Goal: Task Accomplishment & Management: Manage account settings

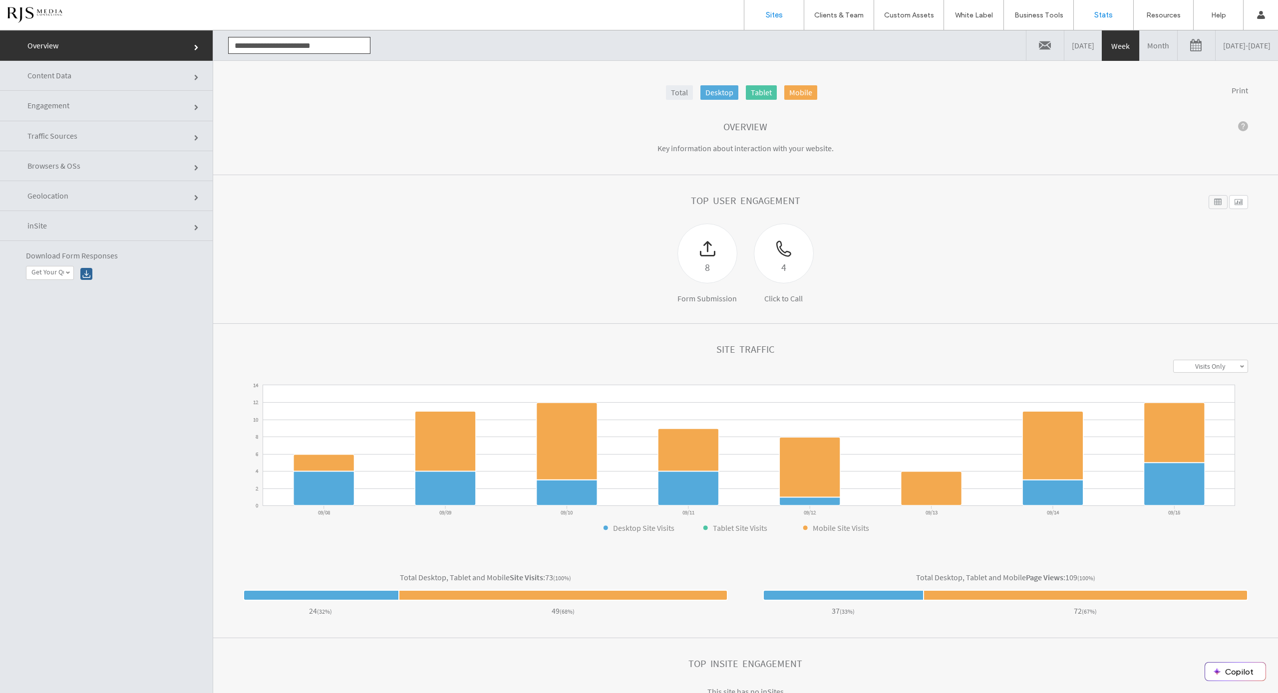
click at [770, 18] on label "Sites" at bounding box center [774, 14] width 17 height 9
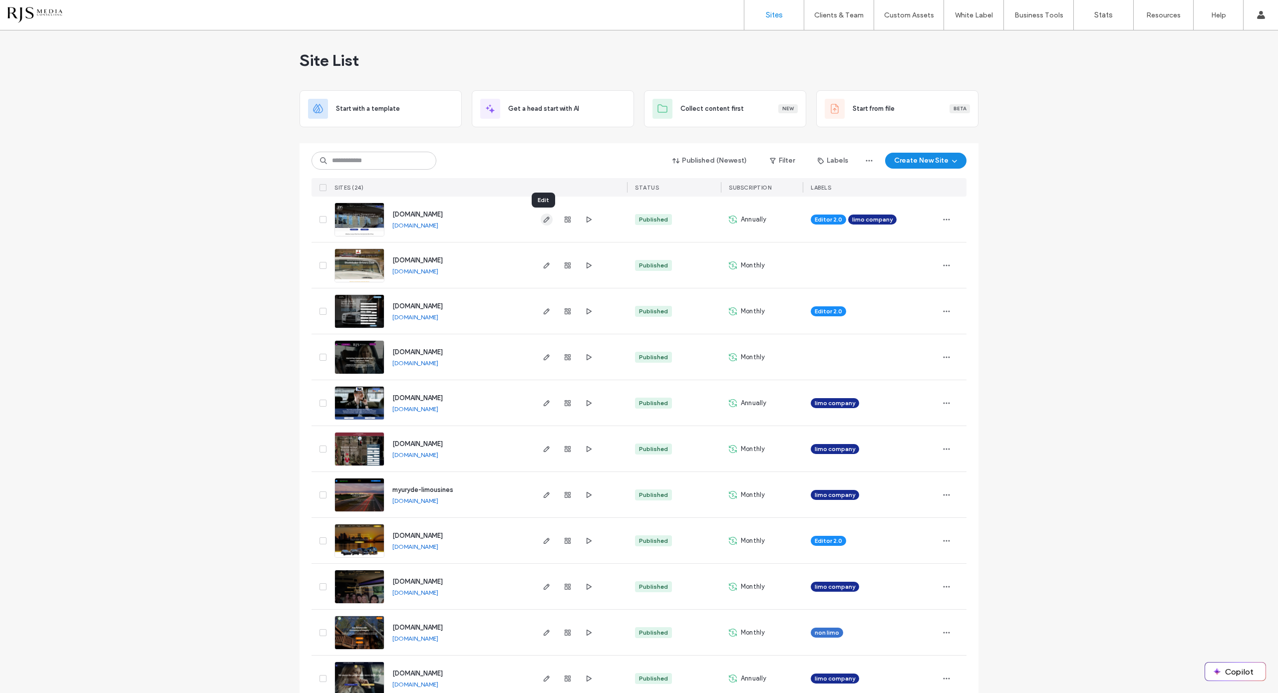
click at [543, 221] on icon "button" at bounding box center [547, 220] width 8 height 8
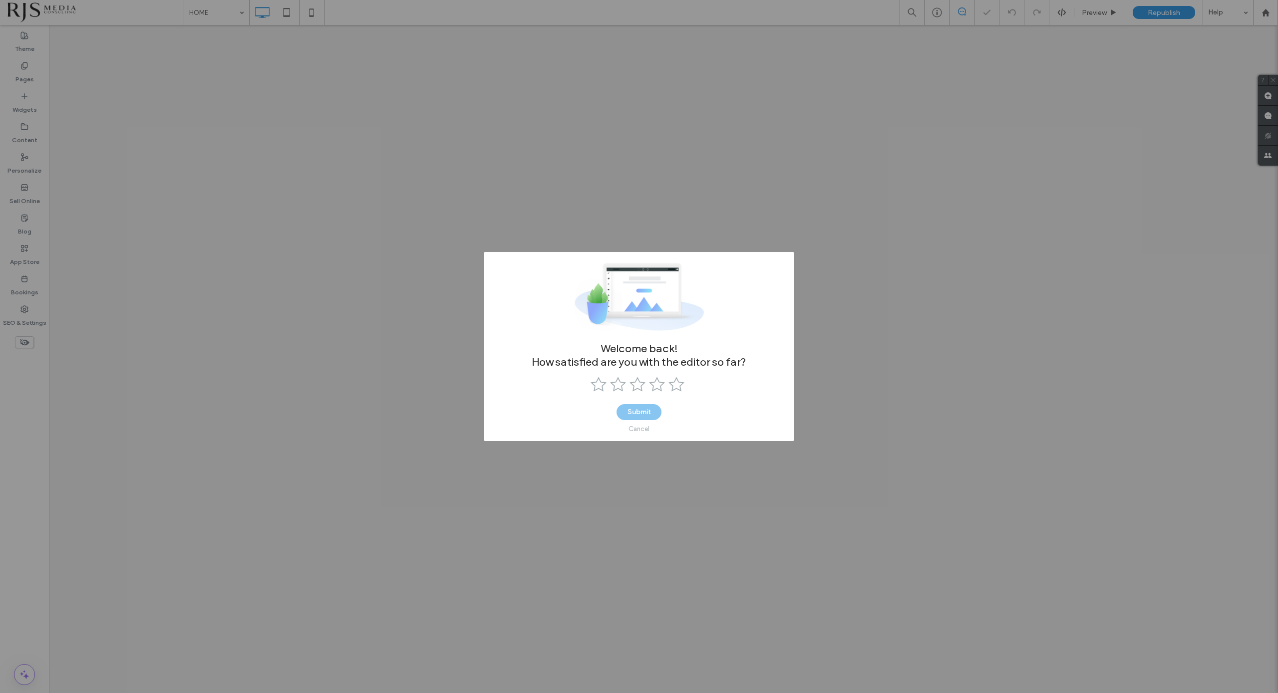
click at [640, 427] on div "Cancel" at bounding box center [638, 428] width 21 height 7
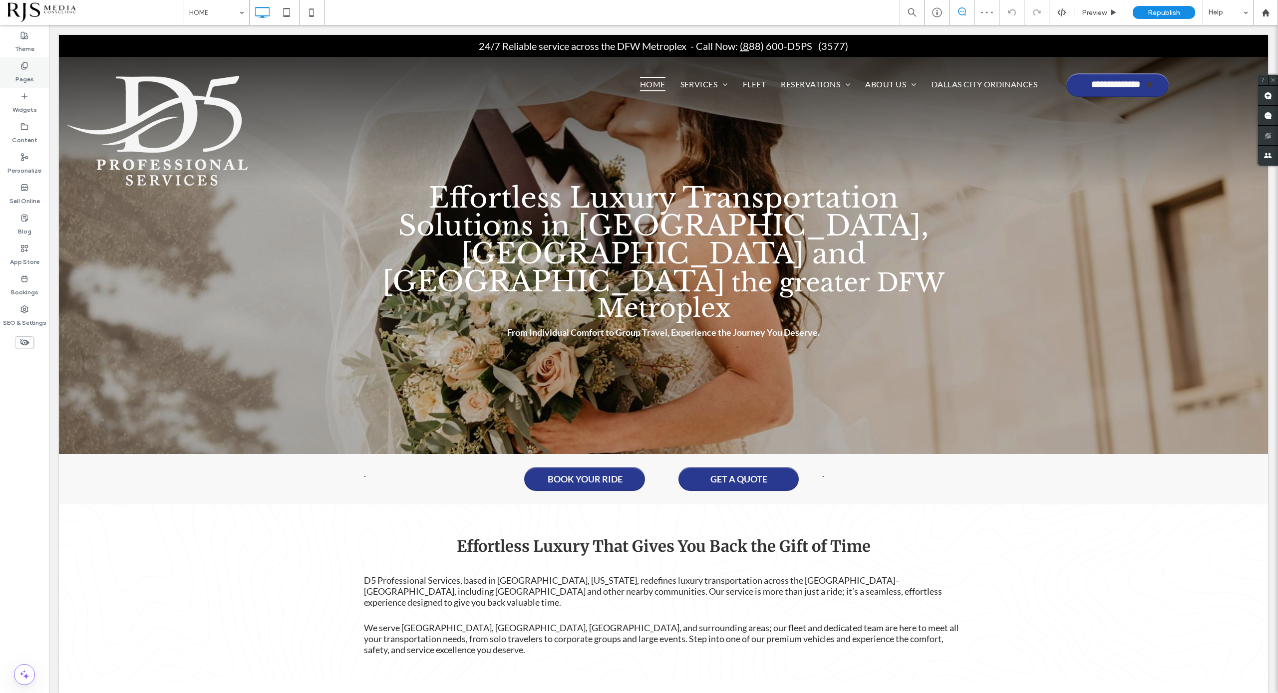
click at [30, 66] on div "Pages" at bounding box center [24, 72] width 49 height 30
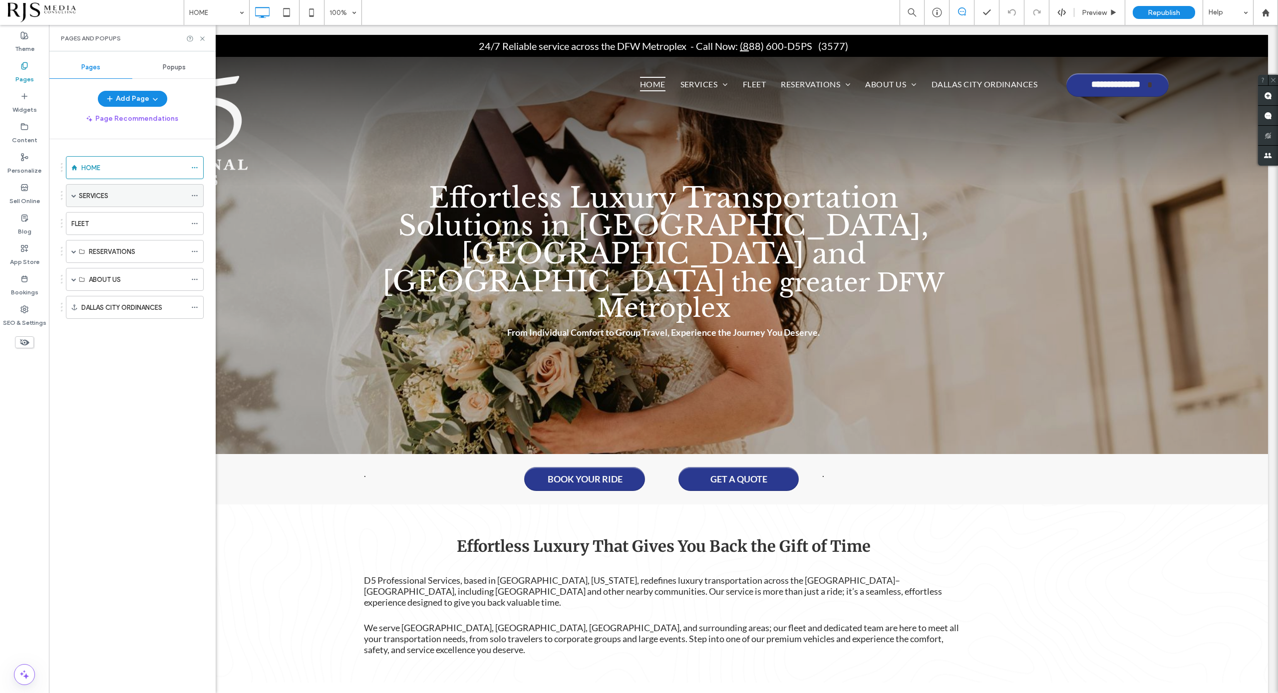
click at [71, 196] on div "SERVICES" at bounding box center [135, 195] width 138 height 23
click at [76, 191] on span at bounding box center [73, 196] width 5 height 22
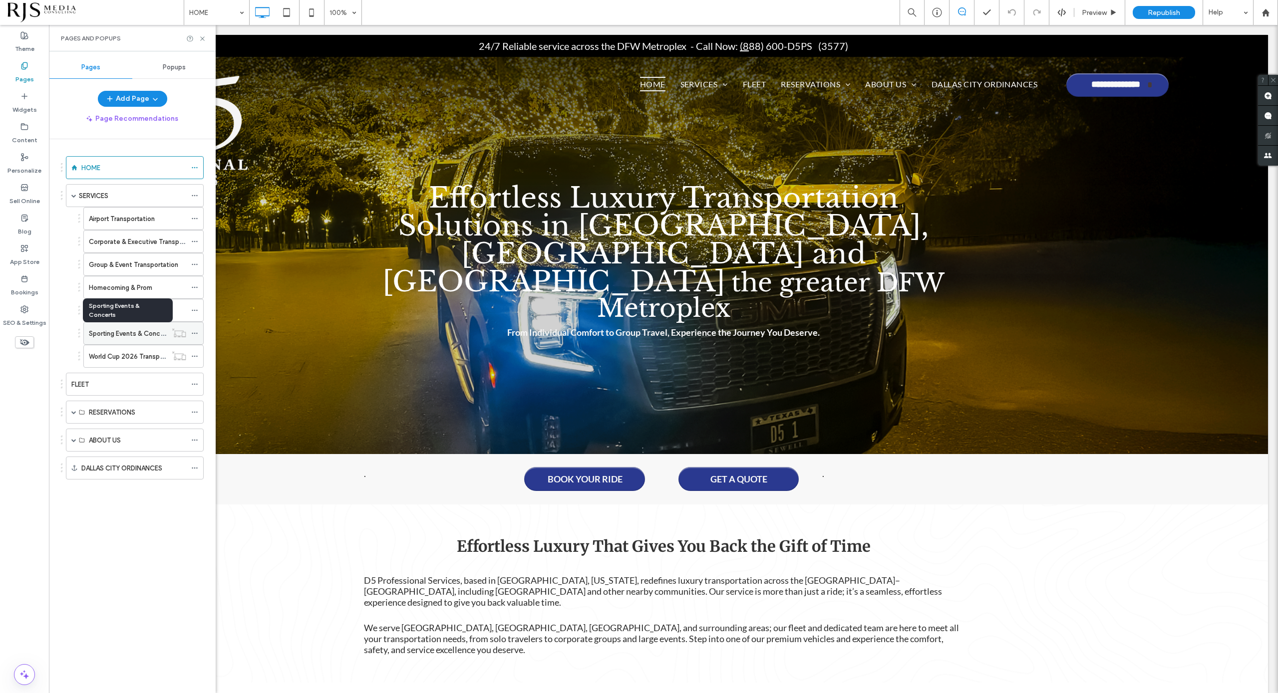
click at [116, 330] on label "Sporting Events & Concerts" at bounding box center [130, 333] width 83 height 17
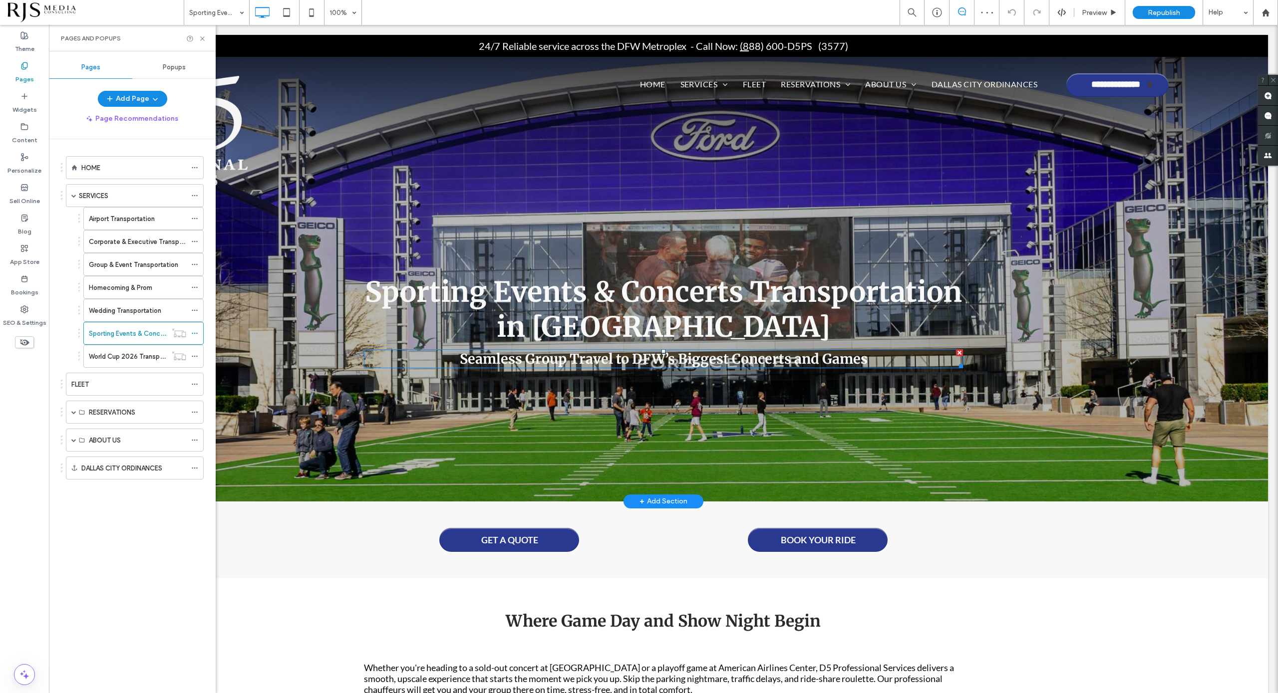
scroll to position [62, 0]
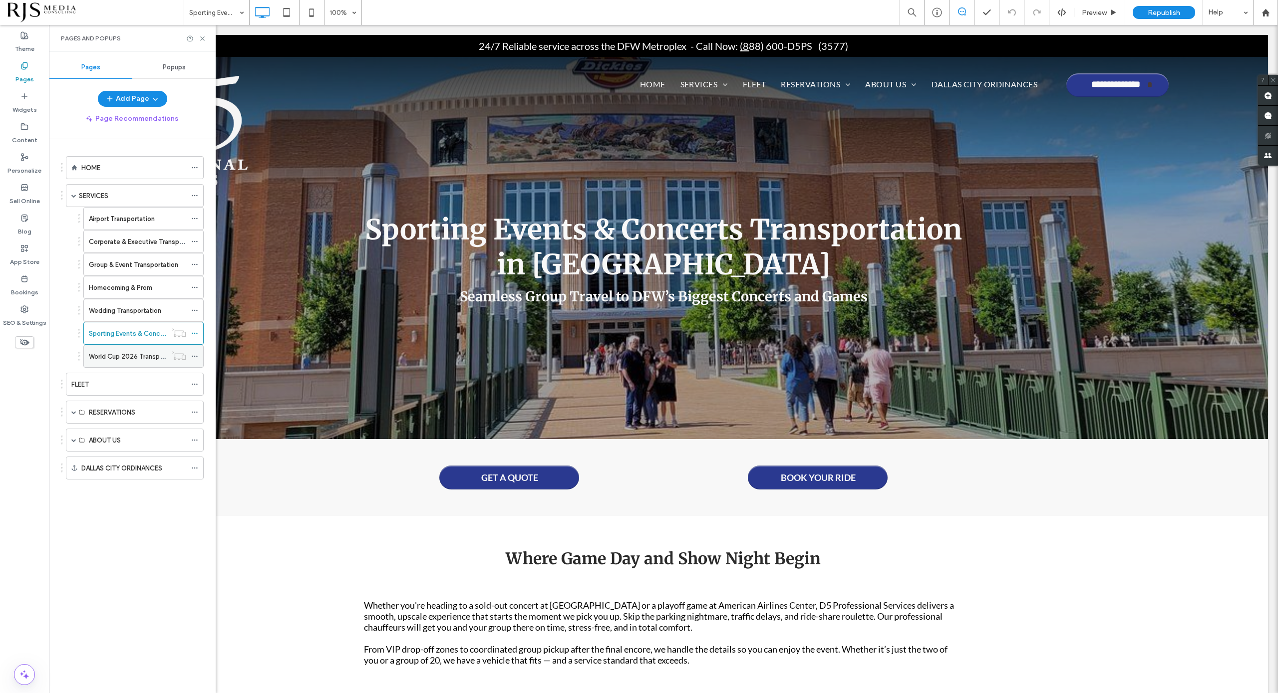
click at [134, 355] on label "World Cup 2026 Transportation in Dallas-Fort Worth" at bounding box center [174, 356] width 170 height 17
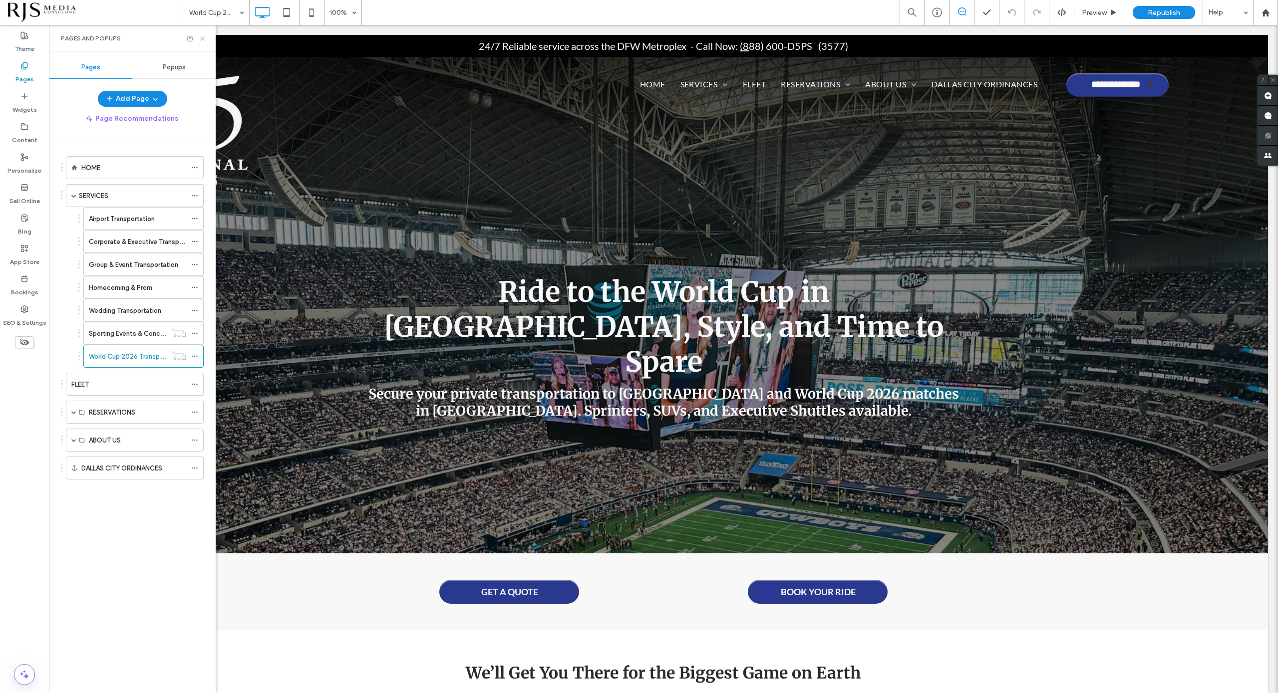
click at [199, 41] on icon at bounding box center [202, 38] width 7 height 7
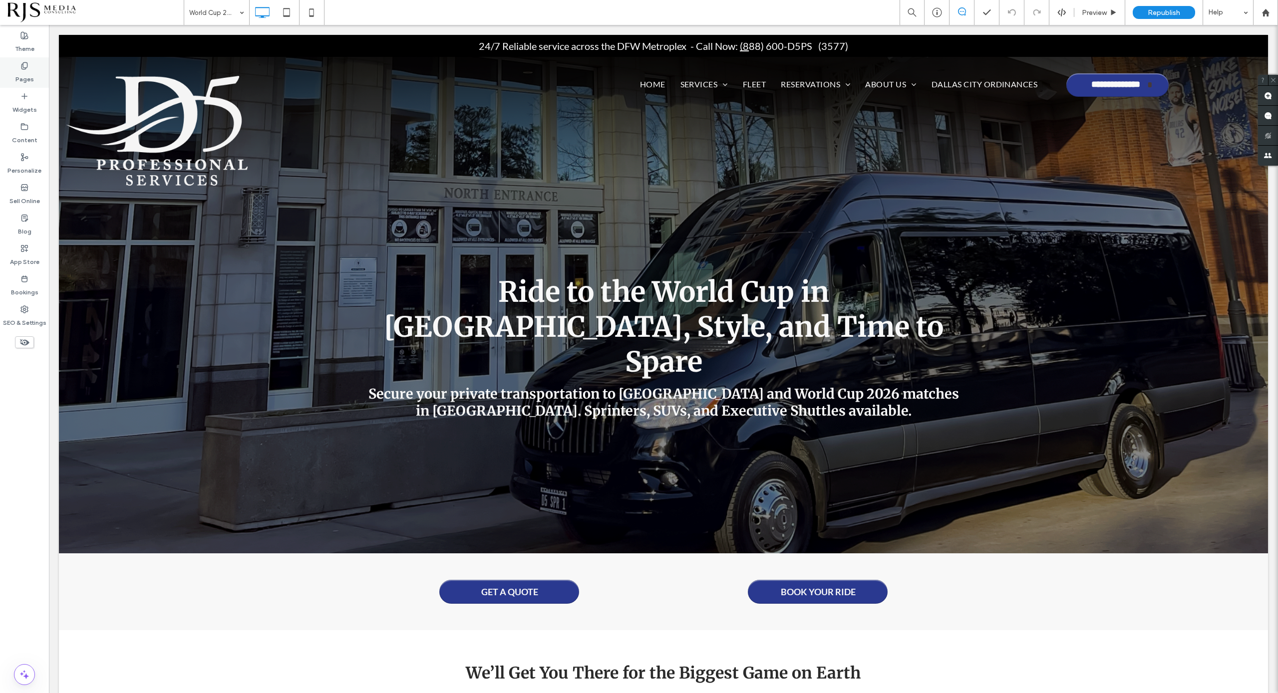
click at [23, 75] on label "Pages" at bounding box center [24, 77] width 18 height 14
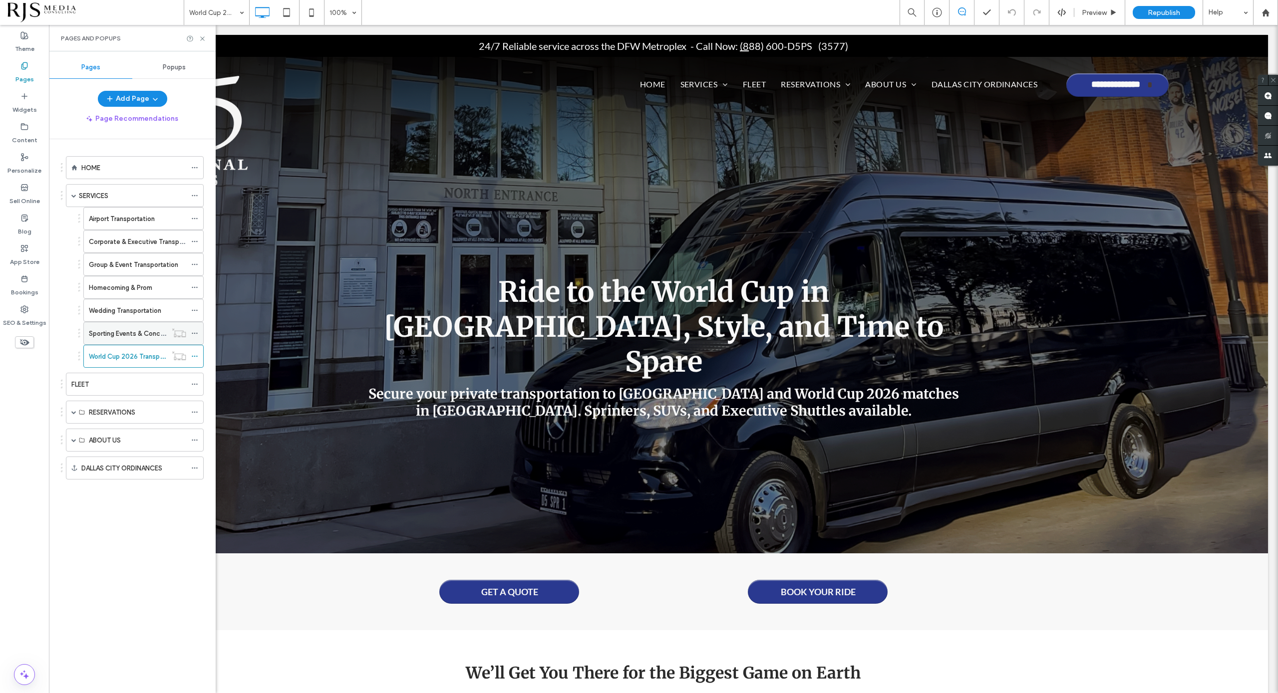
click at [104, 329] on label "Sporting Events & Concerts" at bounding box center [130, 333] width 83 height 17
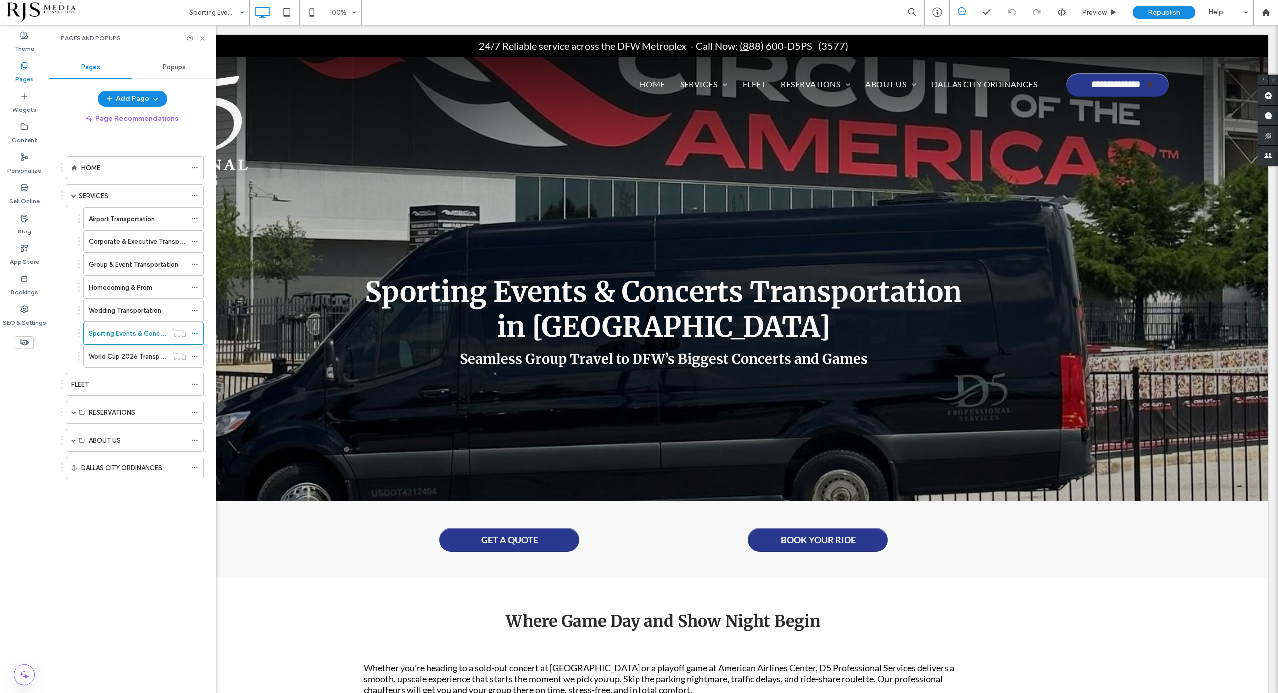
click at [199, 36] on icon at bounding box center [202, 38] width 7 height 7
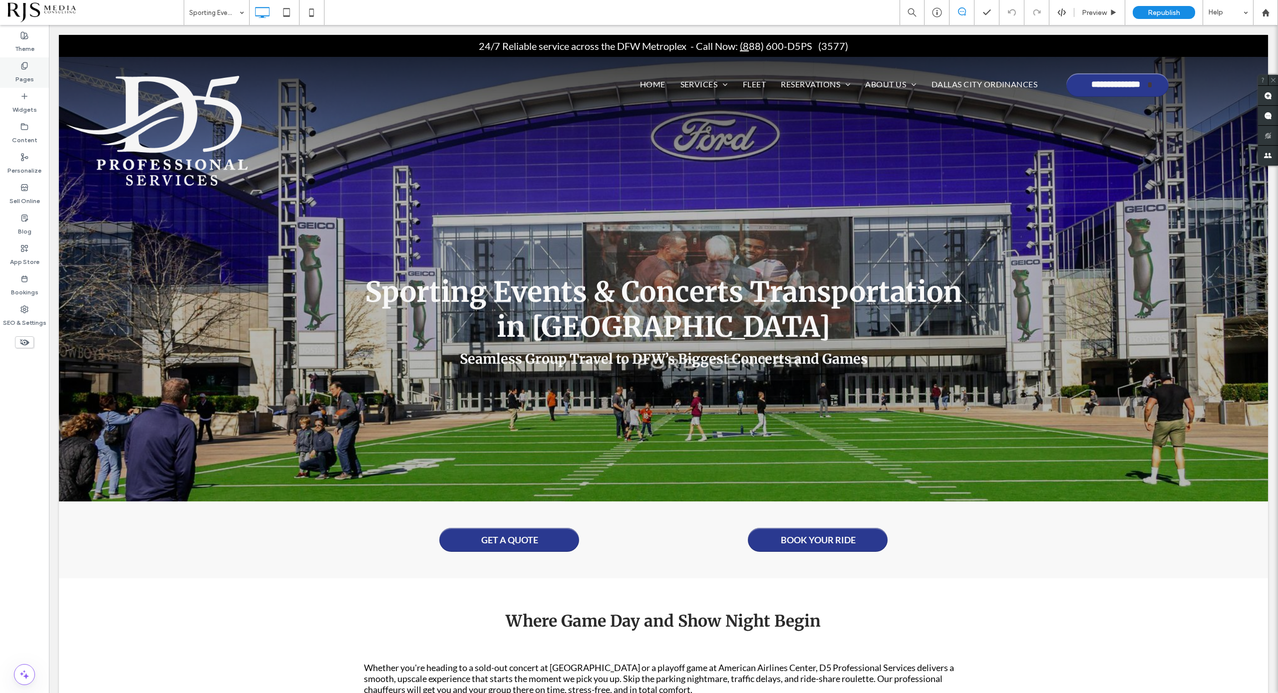
click at [18, 81] on label "Pages" at bounding box center [24, 77] width 18 height 14
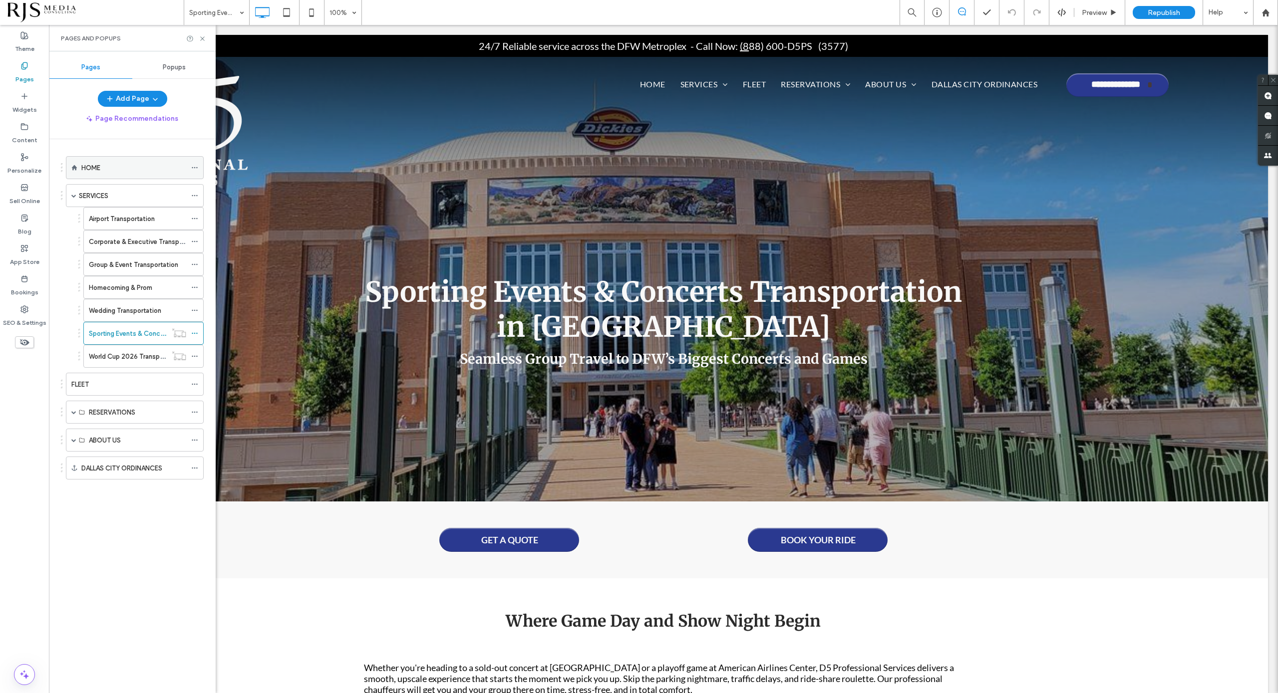
click at [104, 172] on div "HOME" at bounding box center [133, 168] width 105 height 10
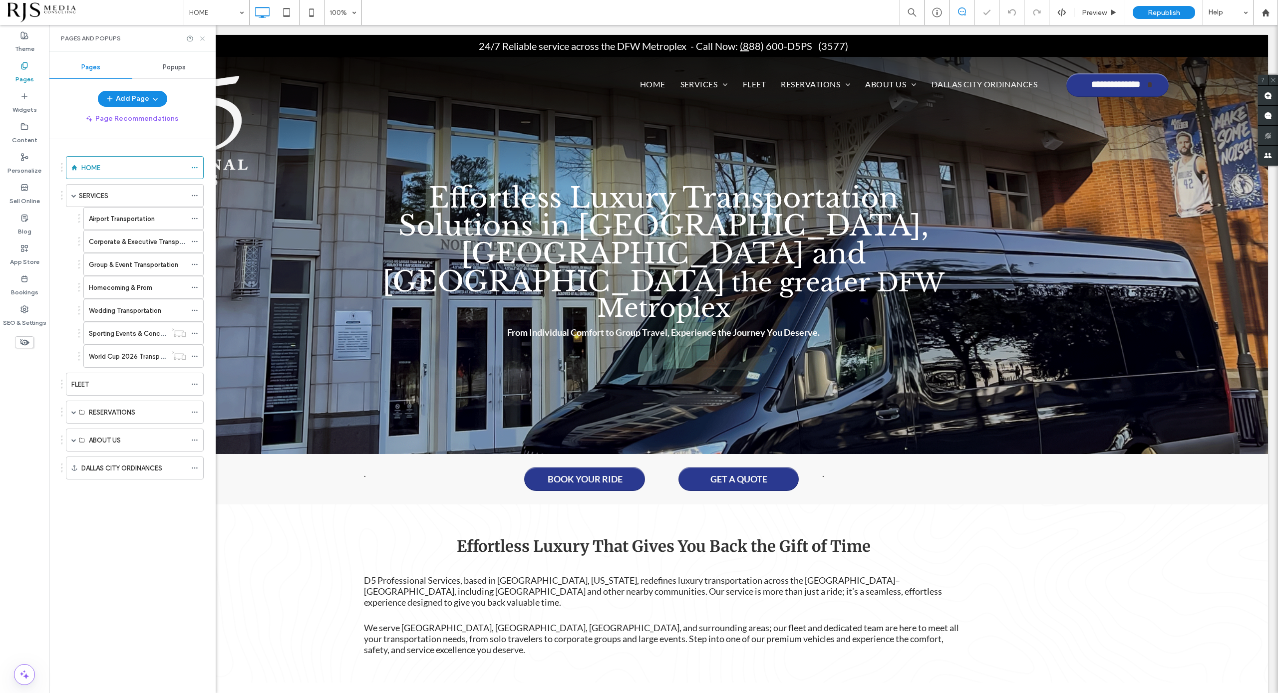
click at [199, 37] on icon at bounding box center [202, 38] width 7 height 7
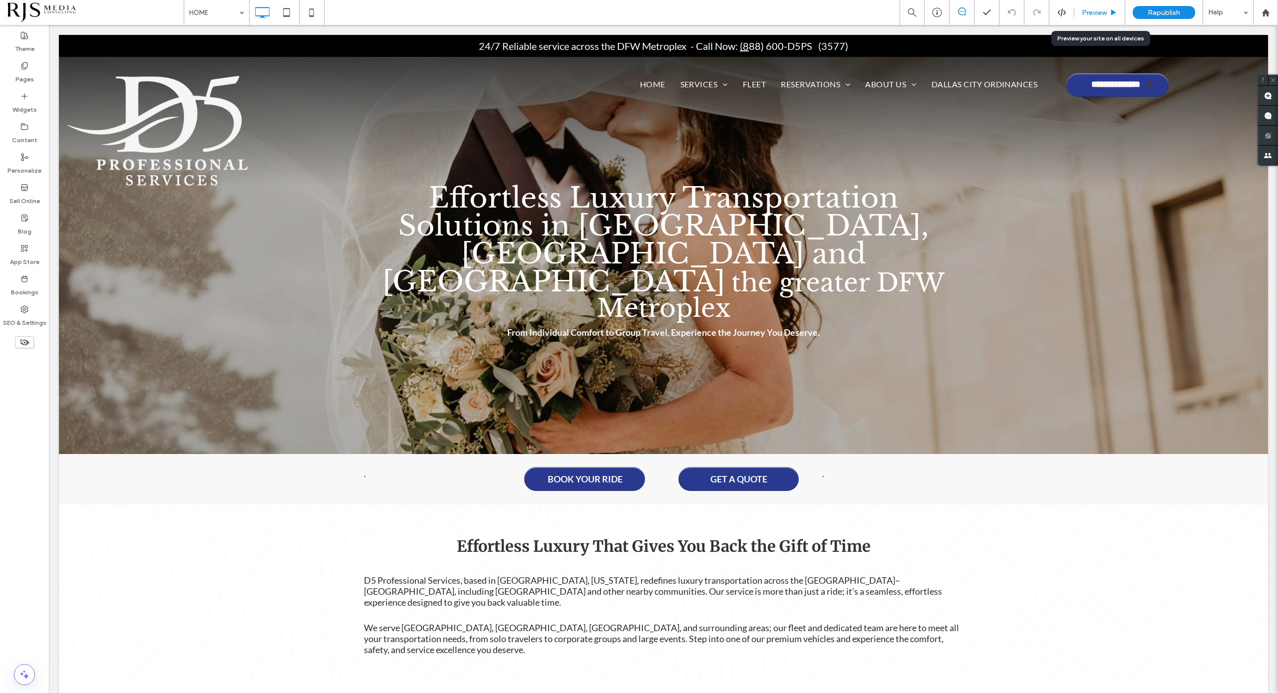
click at [1098, 6] on div "Preview" at bounding box center [1099, 12] width 51 height 25
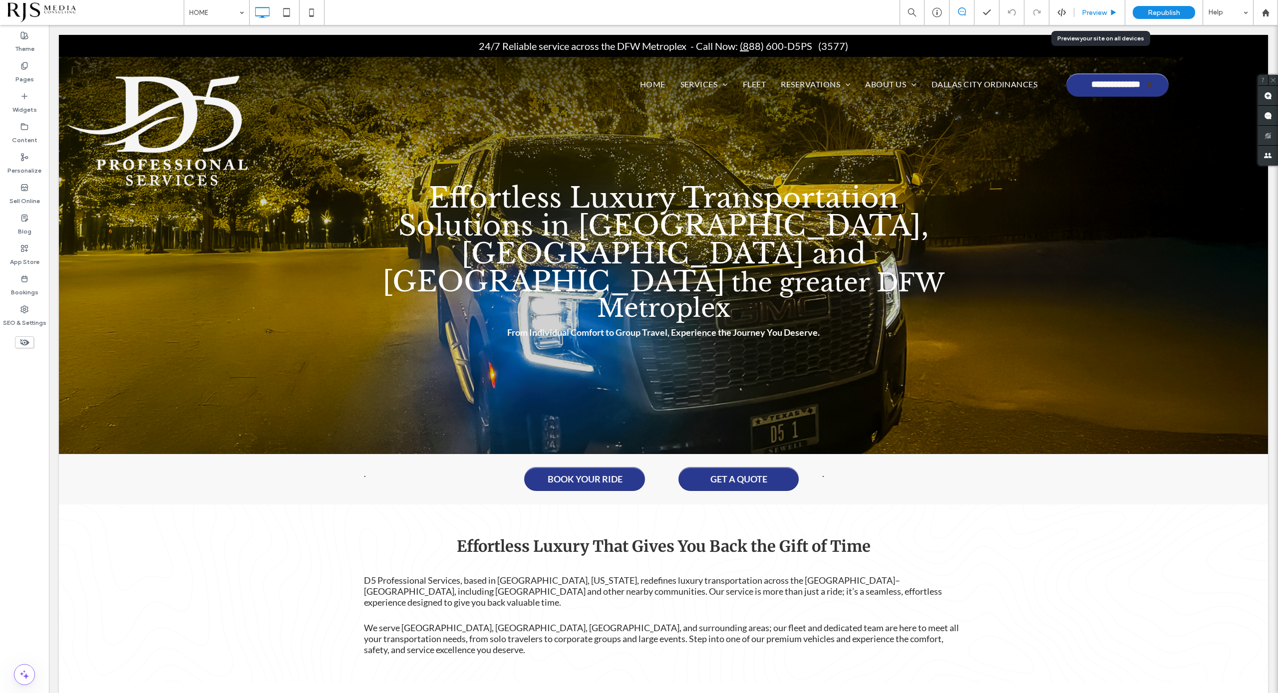
click at [1110, 14] on icon at bounding box center [1113, 12] width 7 height 7
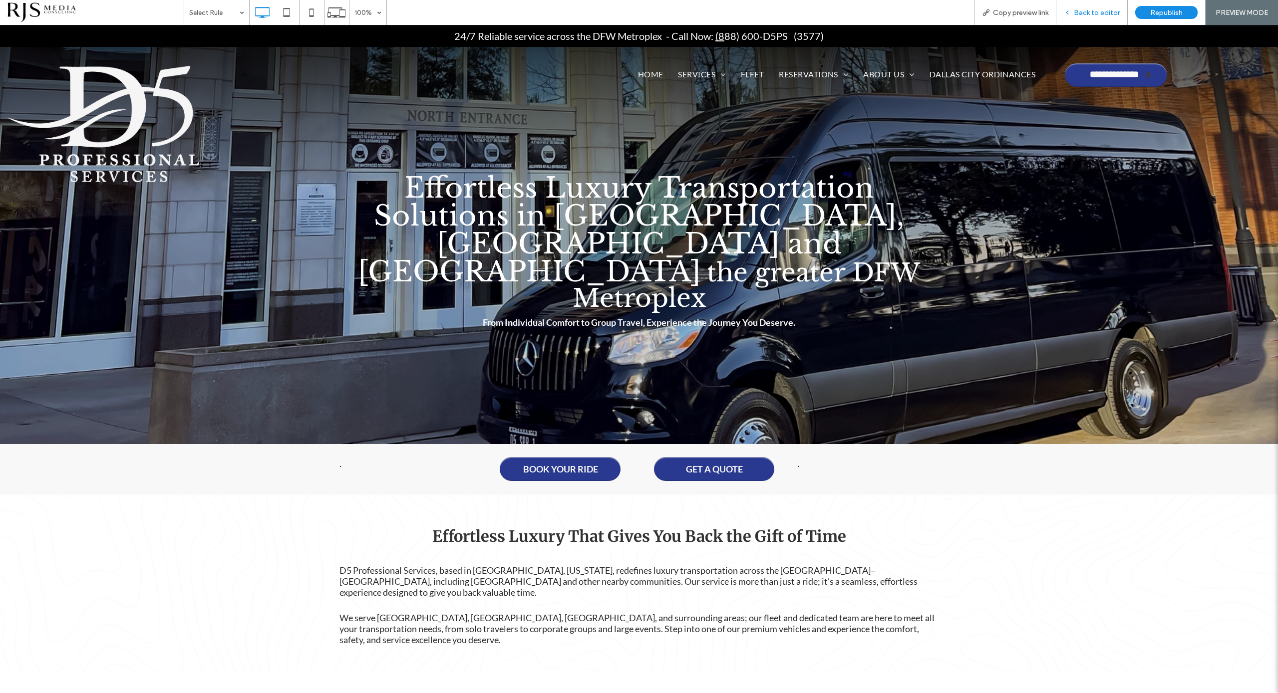
click at [1077, 10] on span "Back to editor" at bounding box center [1097, 12] width 46 height 8
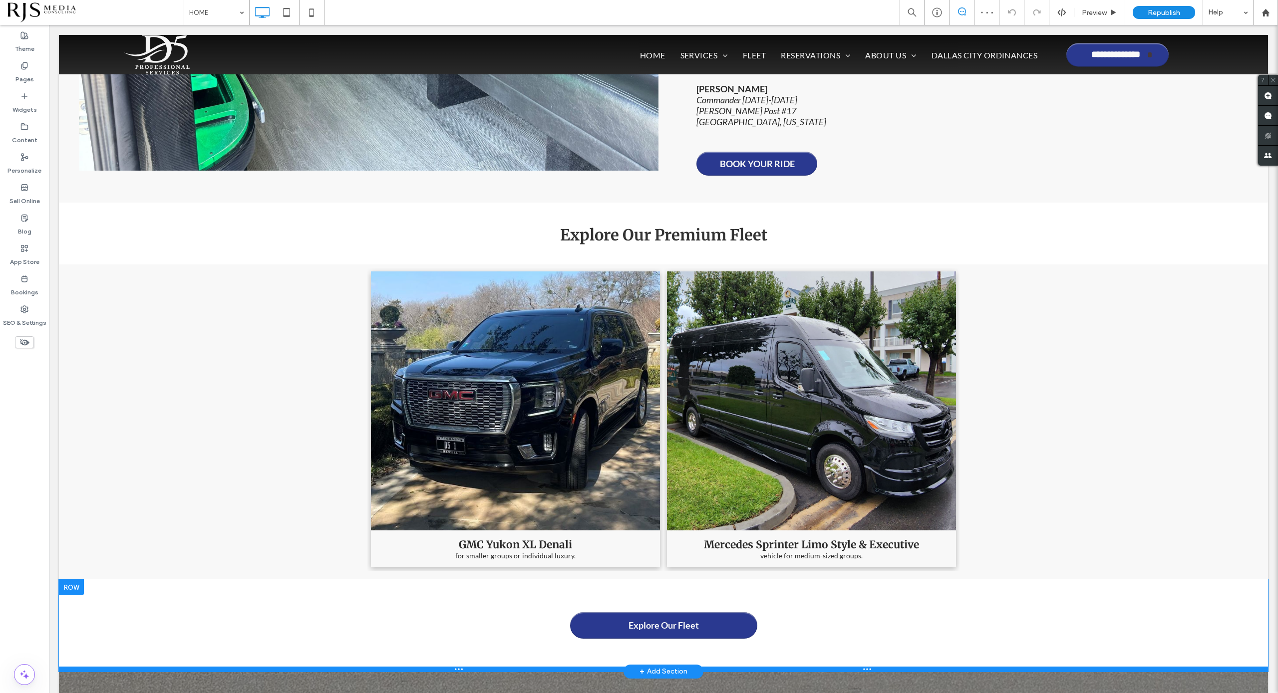
scroll to position [1435, 0]
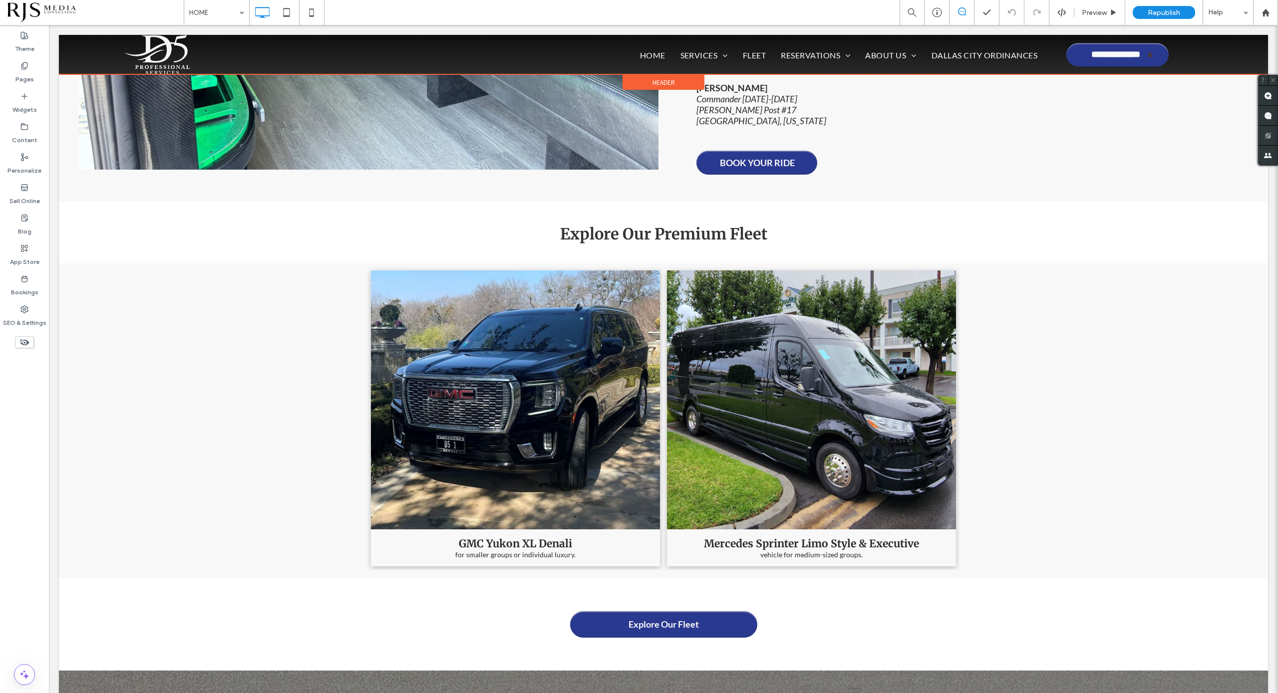
click at [885, 53] on div at bounding box center [663, 54] width 1209 height 39
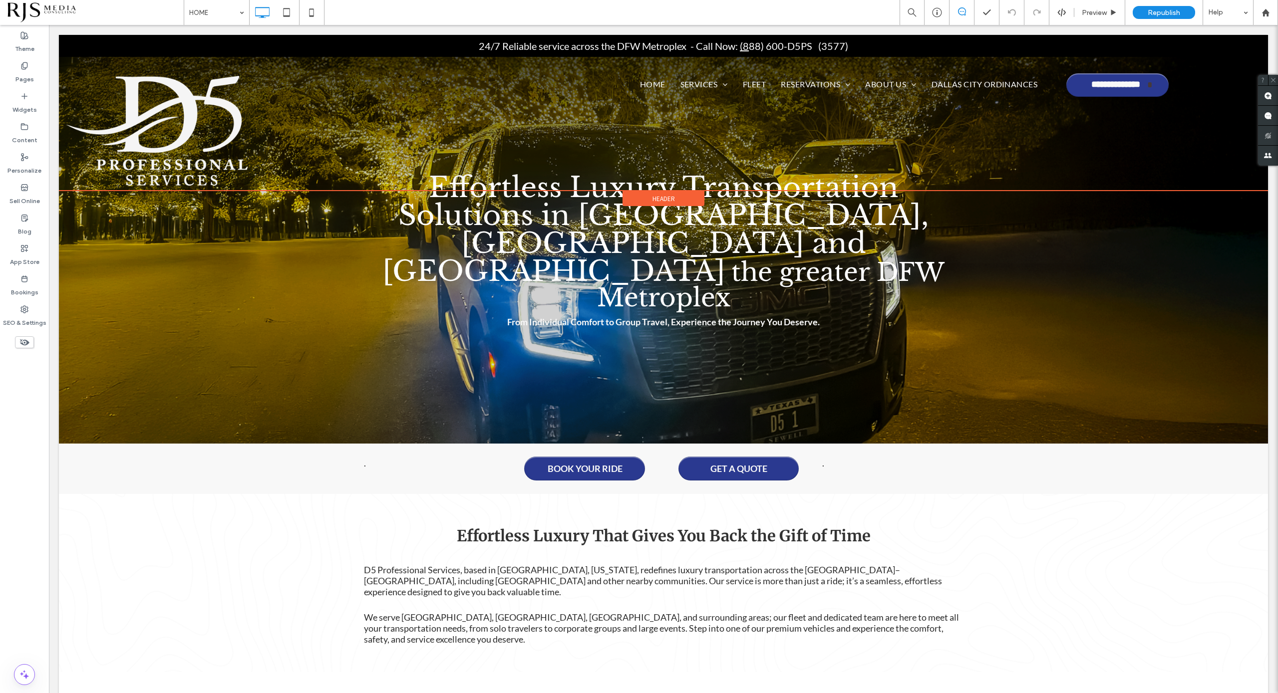
scroll to position [0, 0]
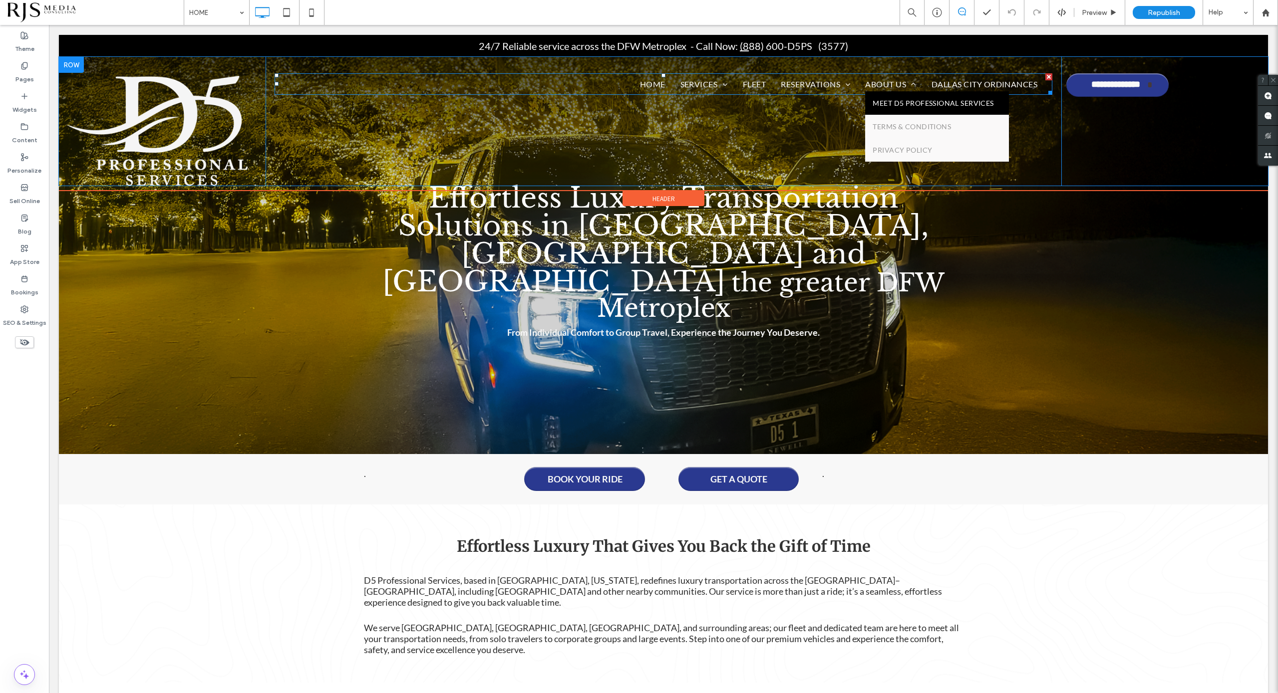
click at [881, 100] on span "MEET D5 PROFESSIONAL SERVICES" at bounding box center [933, 103] width 121 height 8
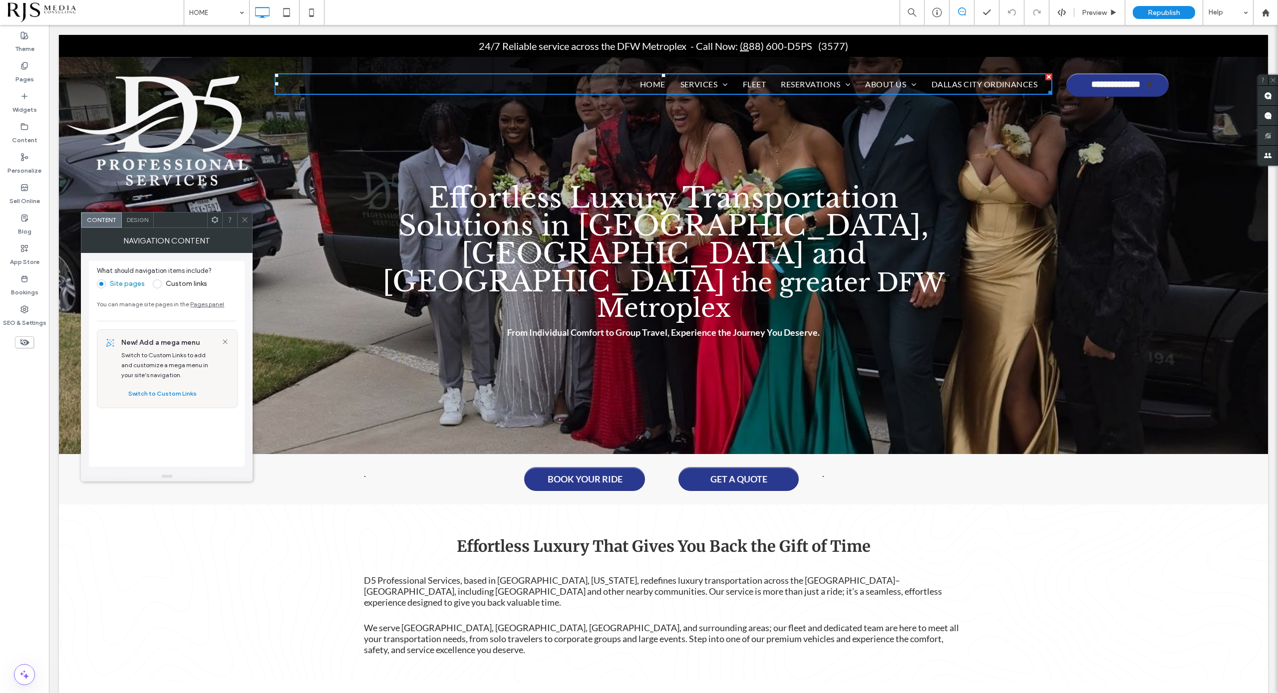
click at [246, 216] on icon at bounding box center [244, 219] width 7 height 7
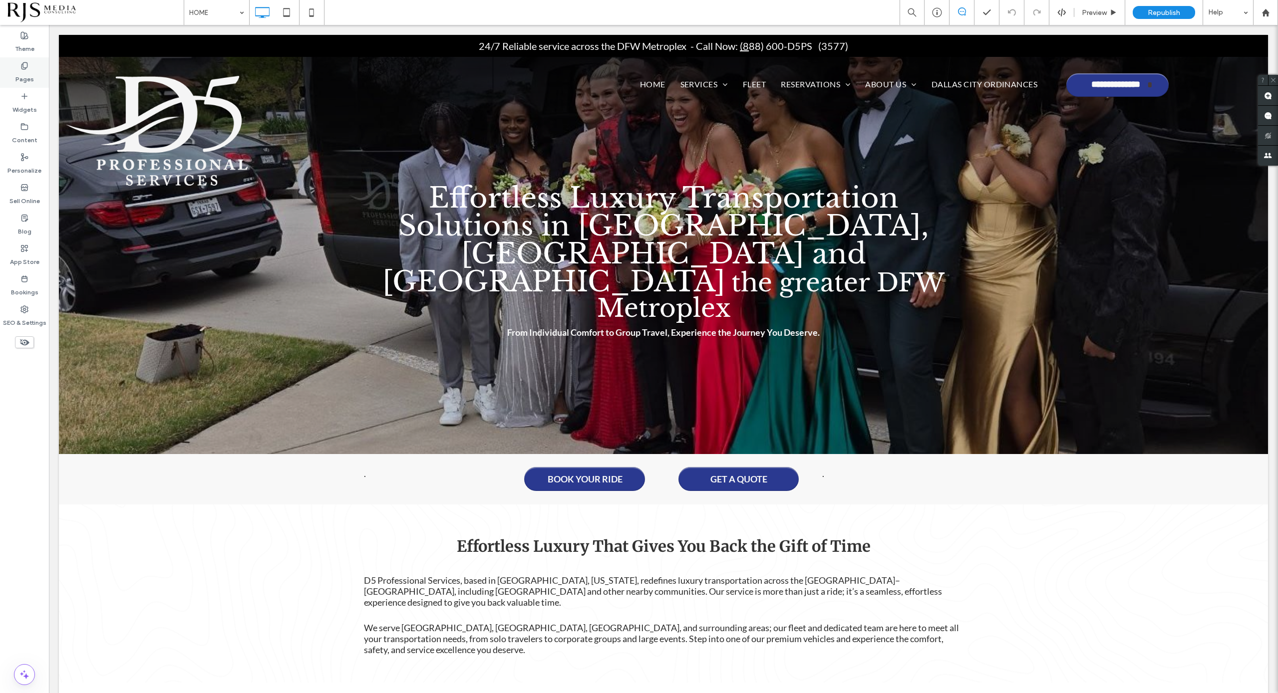
click at [27, 72] on label "Pages" at bounding box center [24, 77] width 18 height 14
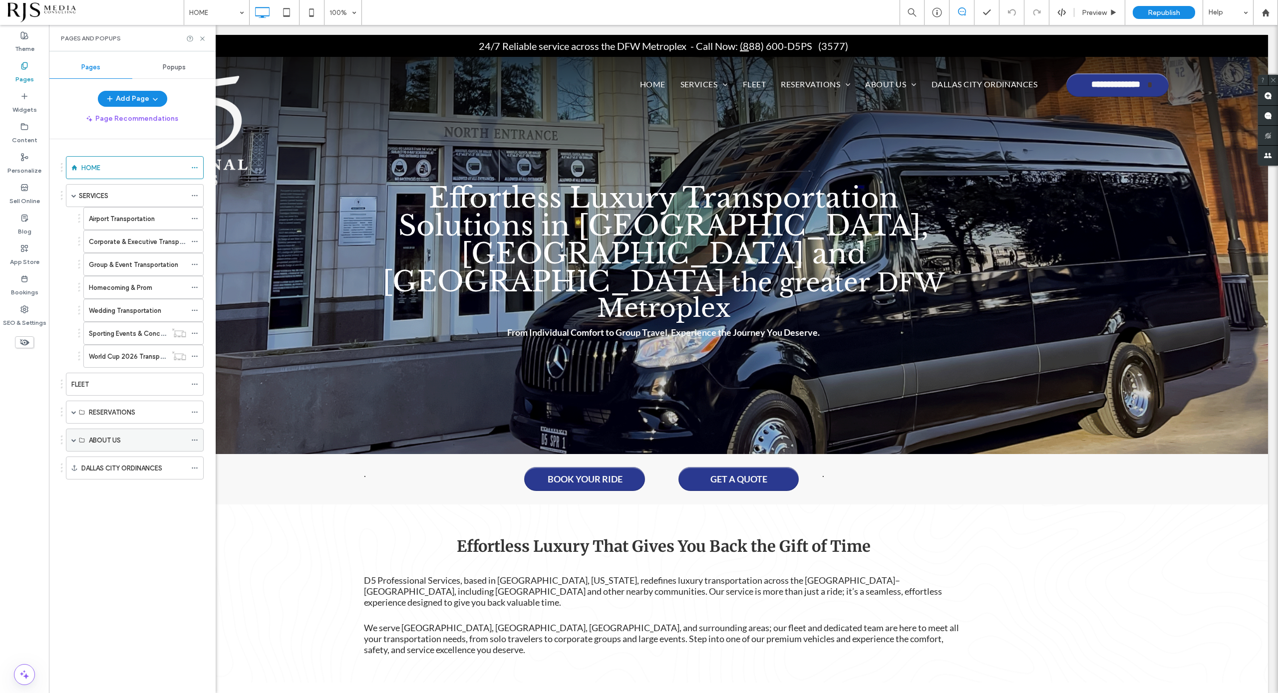
click at [72, 442] on span at bounding box center [73, 440] width 5 height 5
click at [110, 459] on label "MEET D5 PROFESSIONAL SERVICES" at bounding box center [142, 463] width 106 height 17
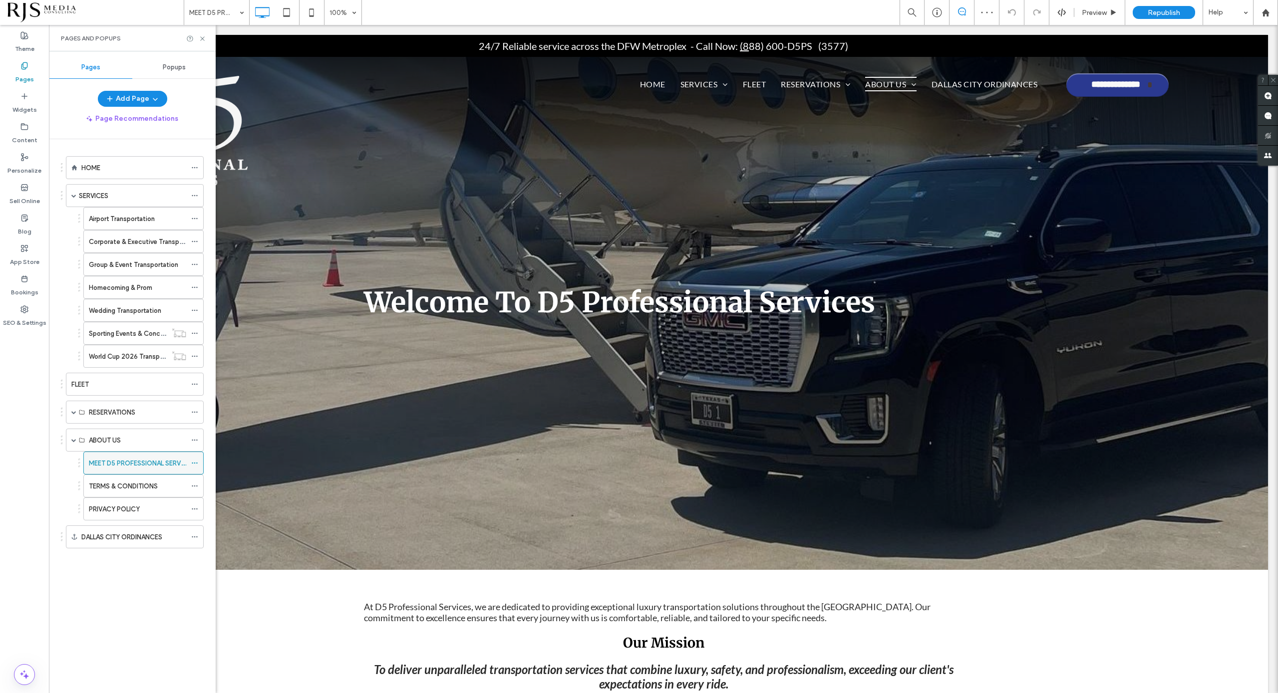
click at [192, 462] on icon at bounding box center [194, 463] width 7 height 7
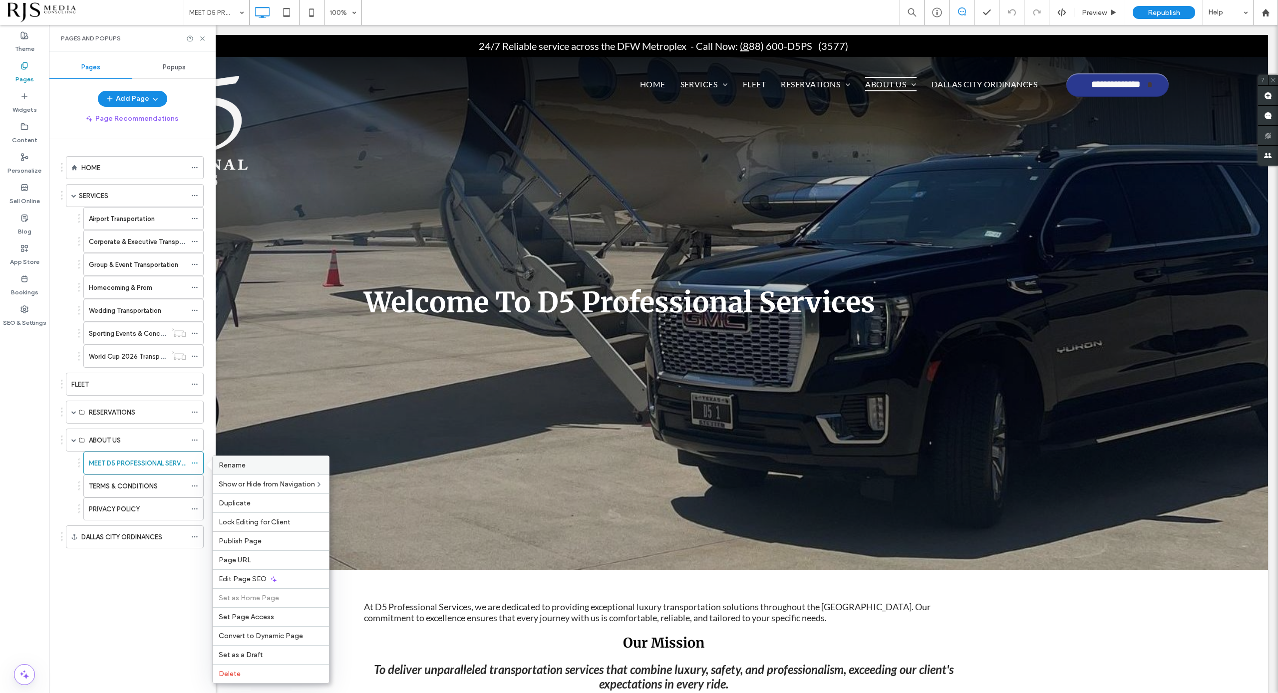
click at [234, 467] on span "Rename" at bounding box center [232, 465] width 27 height 8
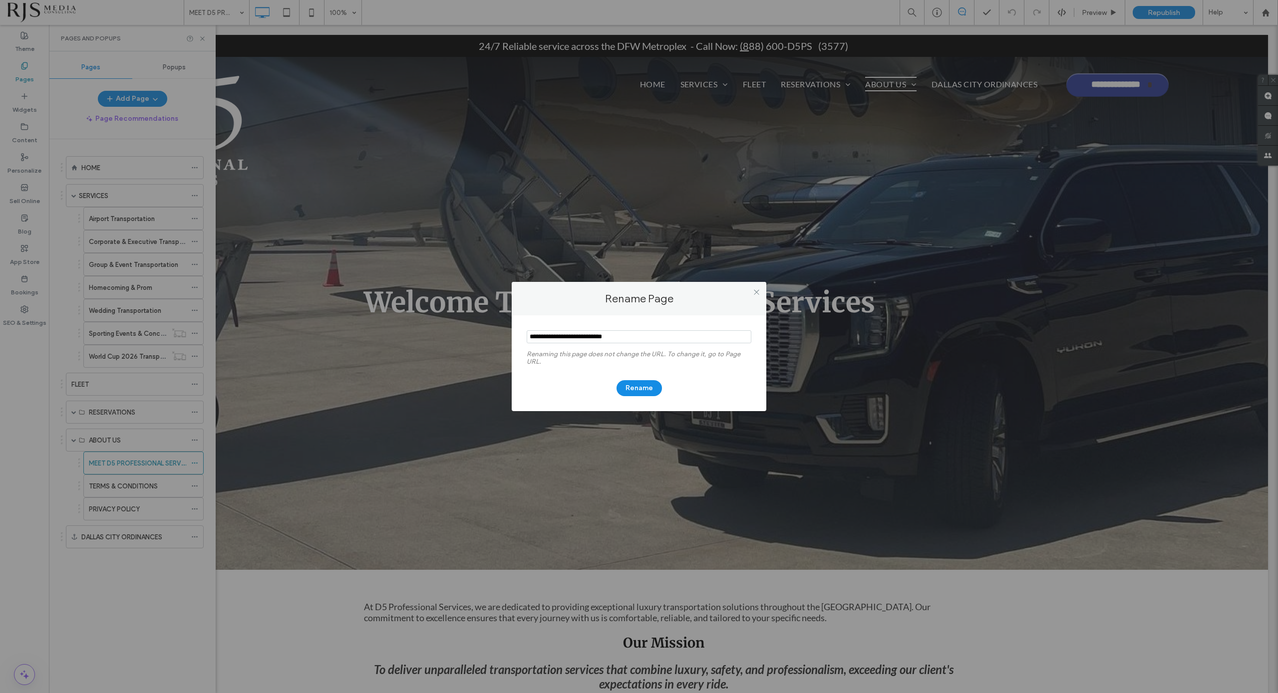
drag, startPoint x: 650, startPoint y: 332, endPoint x: 517, endPoint y: 337, distance: 133.4
click at [517, 337] on div "Renaming this page does not change the URL. To change it, go to Page URL. Rename" at bounding box center [639, 363] width 255 height 96
click at [758, 291] on icon at bounding box center [756, 292] width 7 height 7
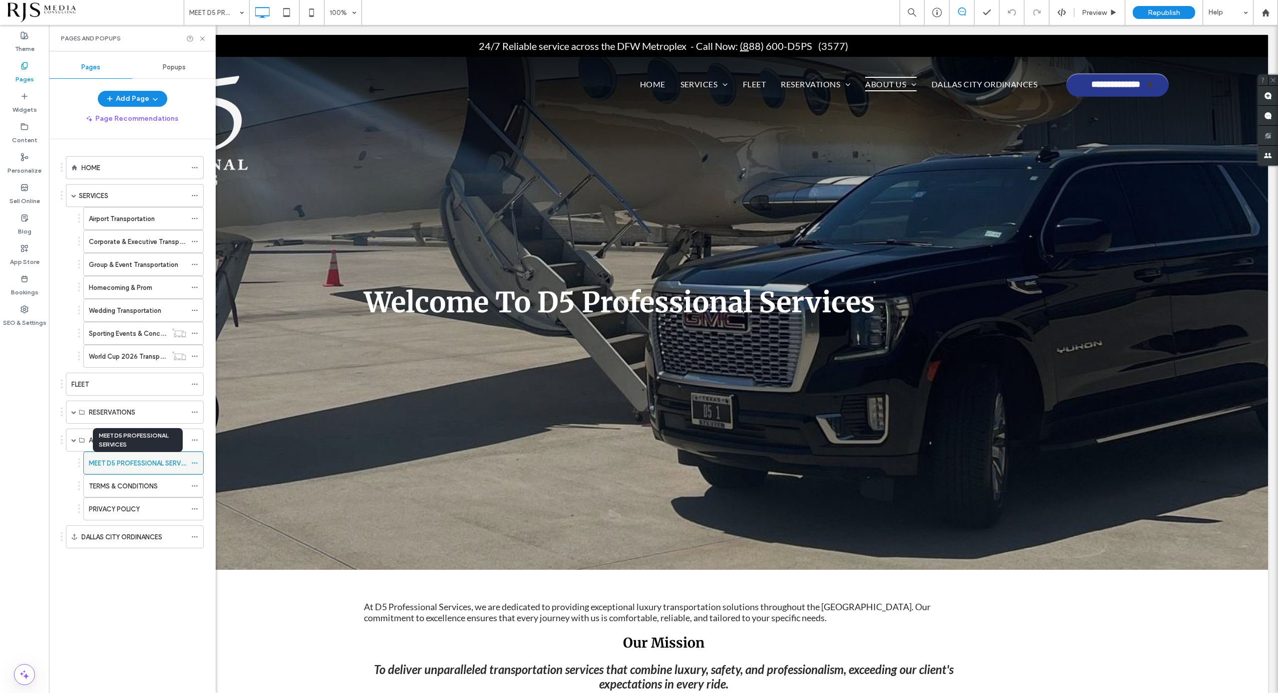
click at [137, 465] on label "MEET D5 PROFESSIONAL SERVICES" at bounding box center [142, 463] width 106 height 17
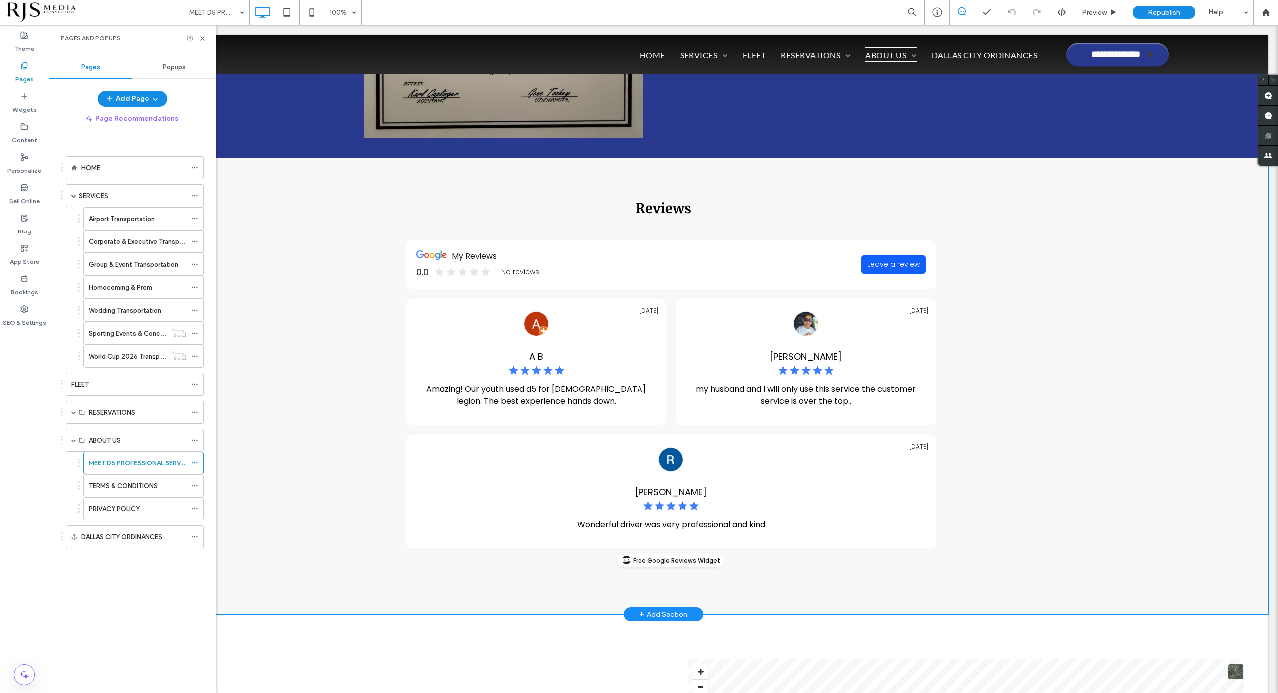
scroll to position [1622, 0]
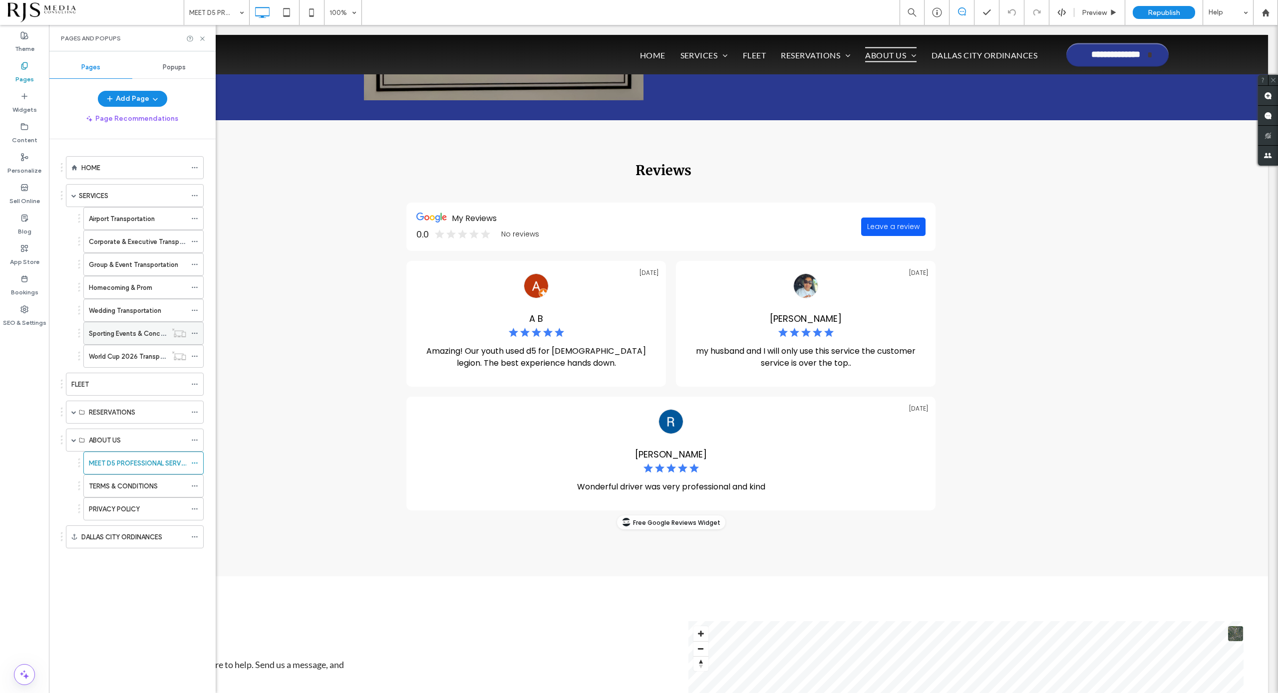
click at [198, 332] on icon at bounding box center [194, 333] width 7 height 7
click at [354, 353] on span "Show on All" at bounding box center [369, 355] width 37 height 8
click at [1154, 9] on span "Republish" at bounding box center [1164, 12] width 32 height 8
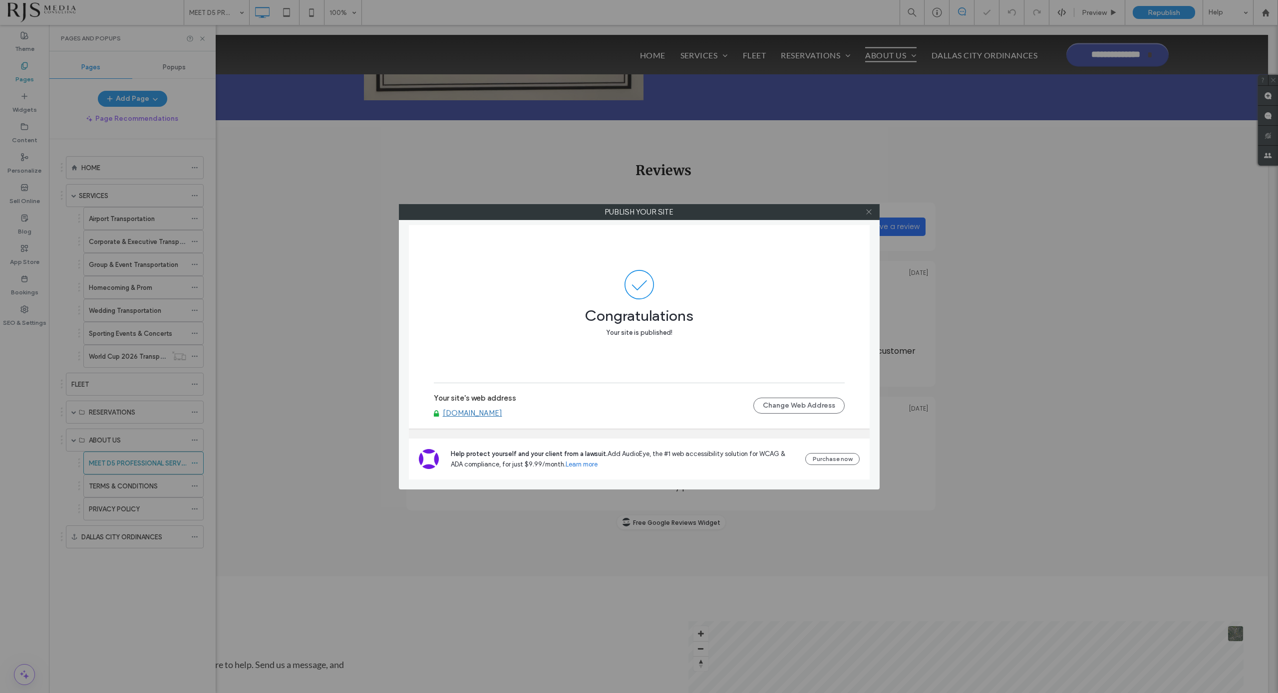
click at [865, 213] on icon at bounding box center [868, 211] width 7 height 7
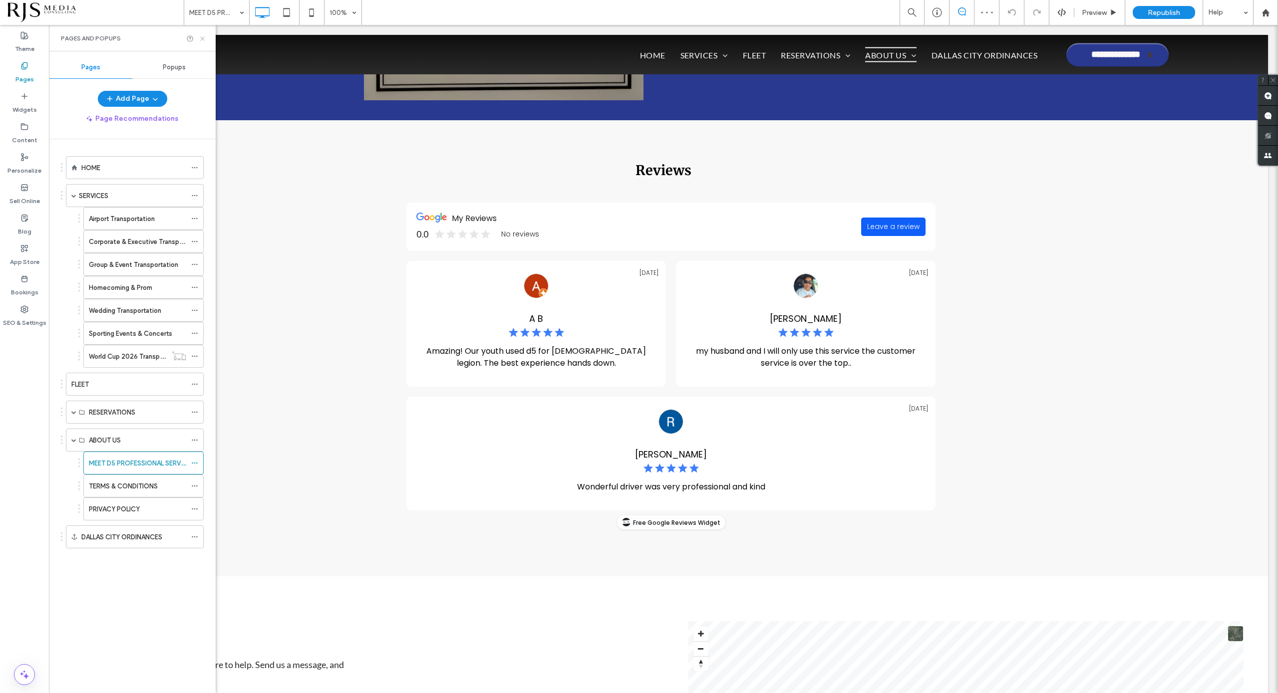
click at [203, 35] on icon at bounding box center [202, 38] width 7 height 7
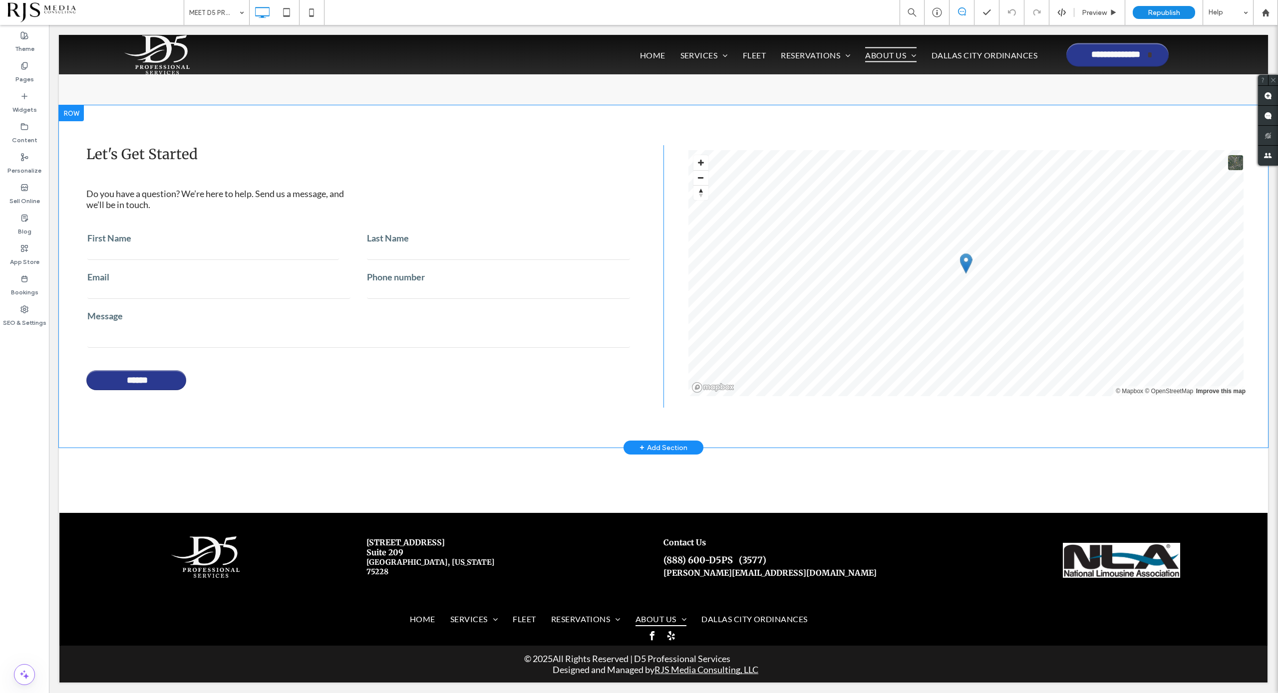
scroll to position [2094, 0]
click at [477, 330] on textarea at bounding box center [358, 335] width 543 height 25
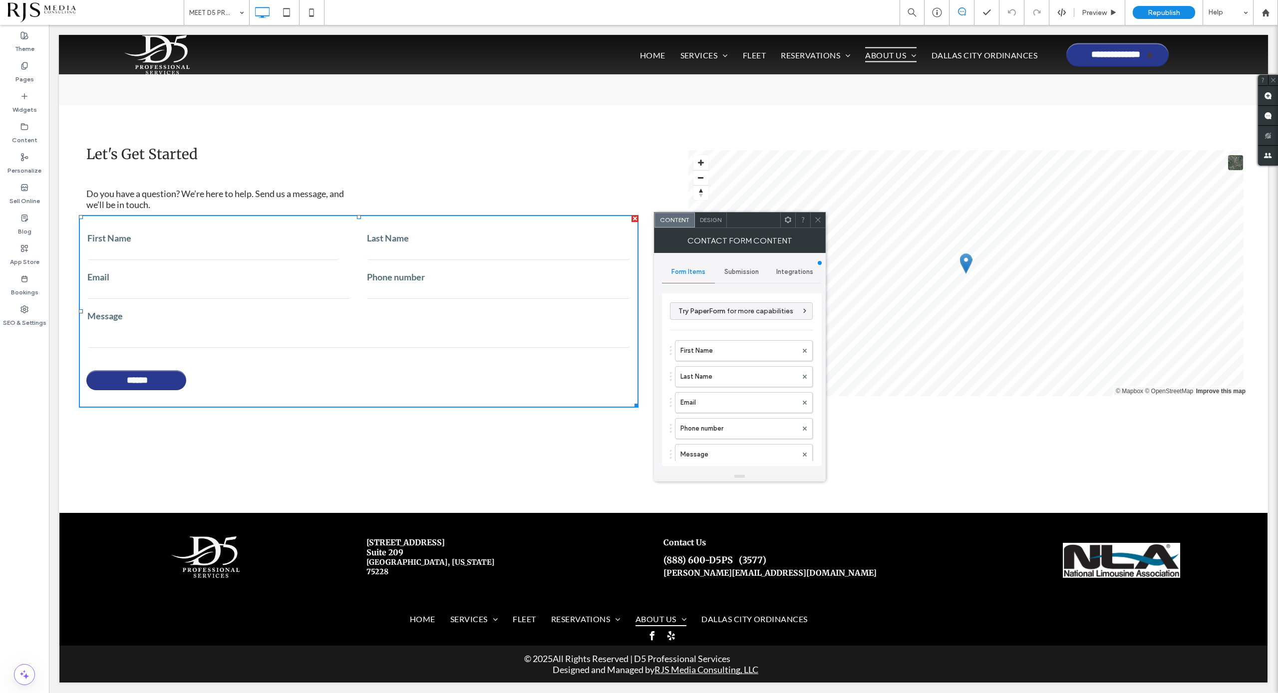
click at [752, 275] on span "Submission" at bounding box center [741, 272] width 34 height 8
click at [750, 313] on label "New submission notification" at bounding box center [741, 319] width 133 height 20
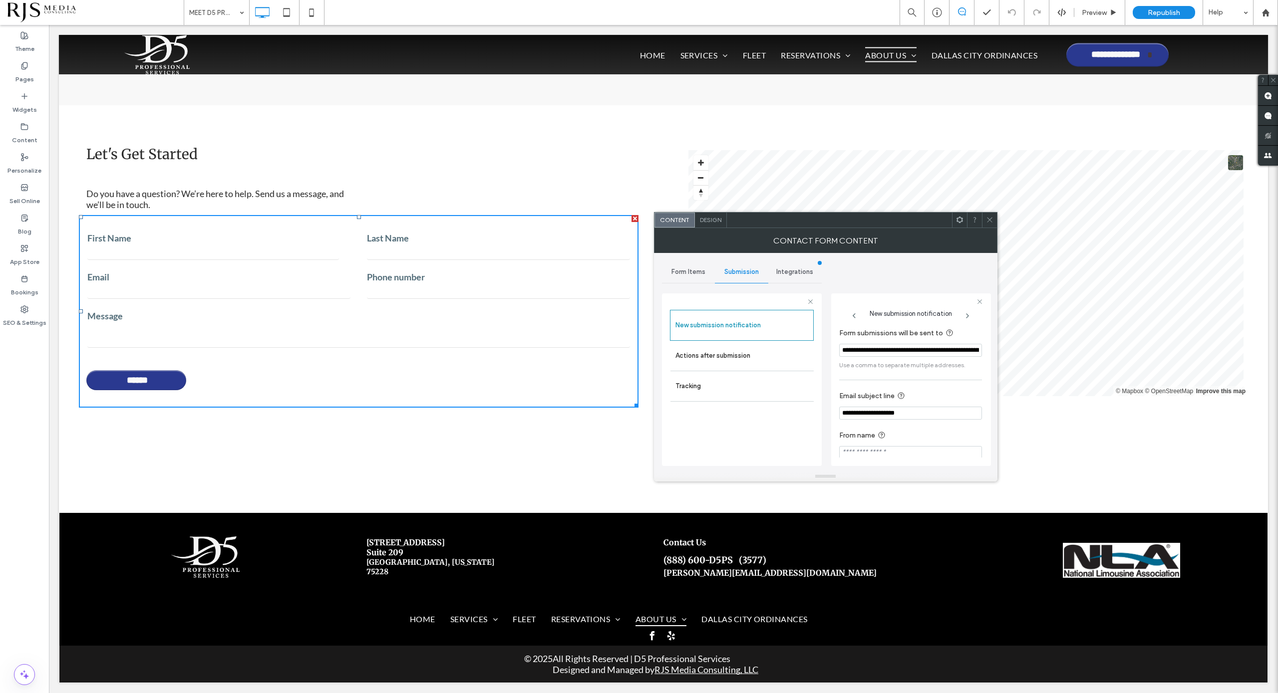
scroll to position [9, 0]
drag, startPoint x: 846, startPoint y: 404, endPoint x: 836, endPoint y: 406, distance: 9.6
click at [836, 406] on div "**********" at bounding box center [911, 380] width 160 height 173
type input "**********"
click at [833, 370] on div "**********" at bounding box center [911, 380] width 160 height 173
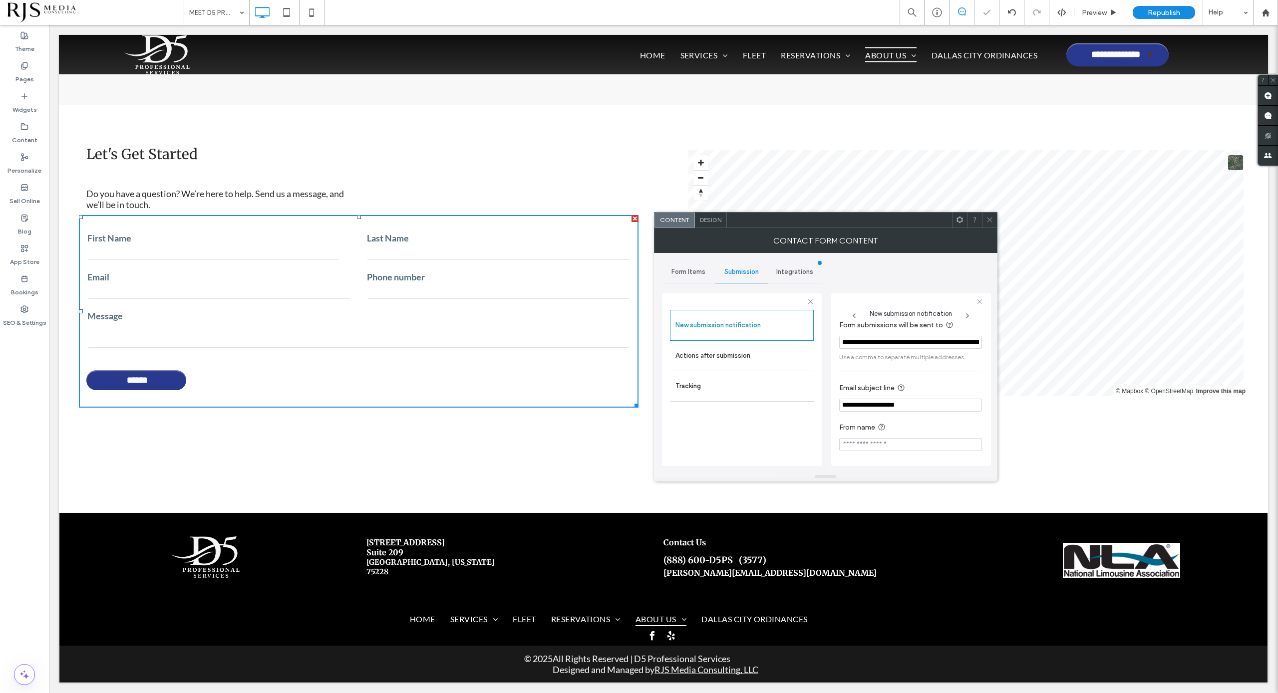
click at [991, 221] on icon at bounding box center [989, 219] width 7 height 7
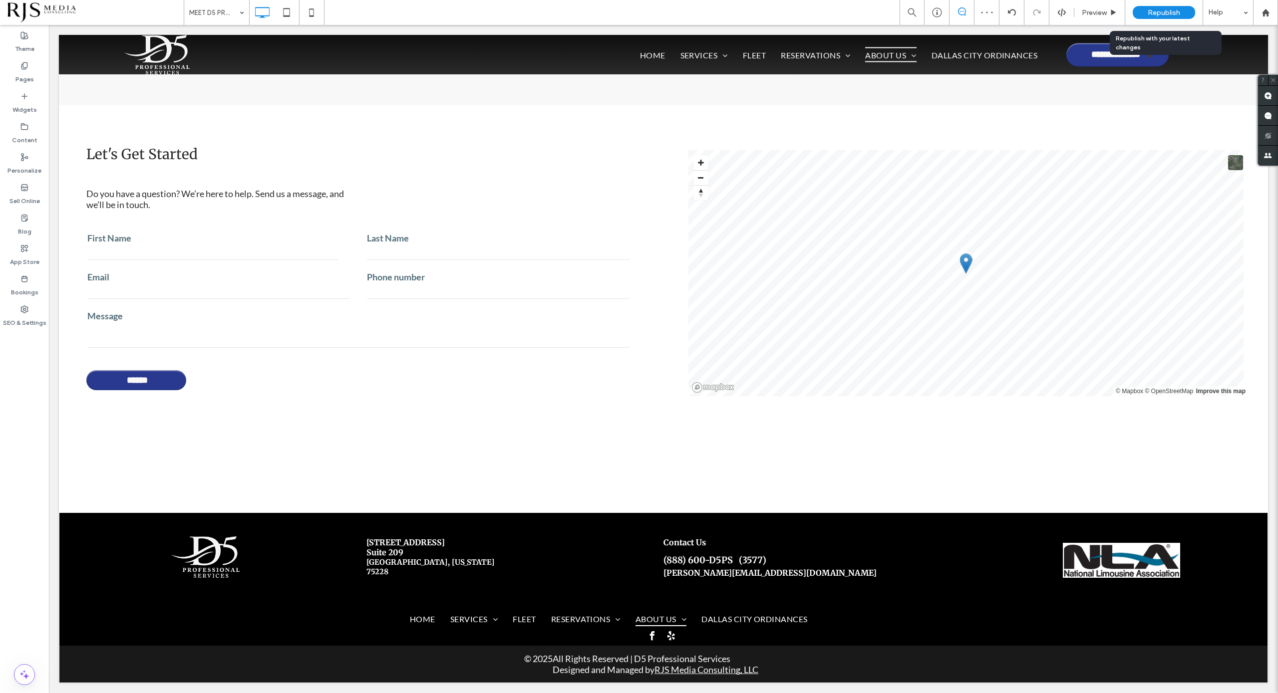
click at [1170, 12] on span "Republish" at bounding box center [1164, 12] width 32 height 8
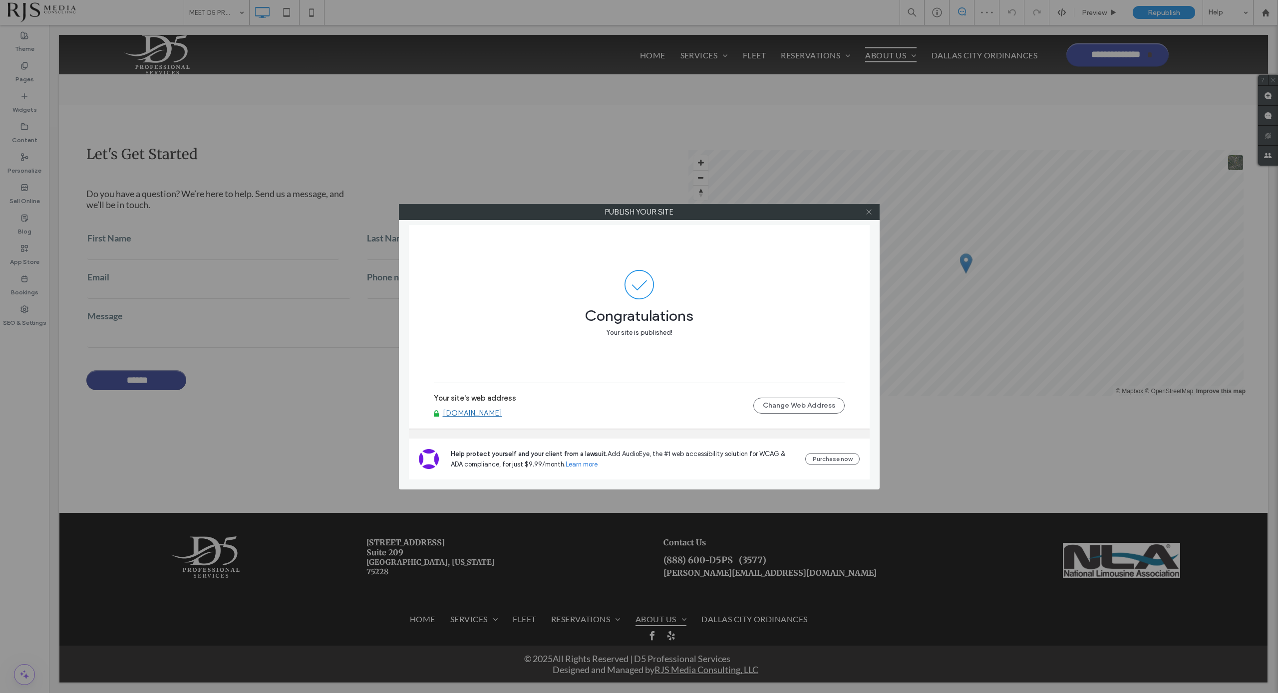
click at [866, 210] on icon at bounding box center [868, 211] width 7 height 7
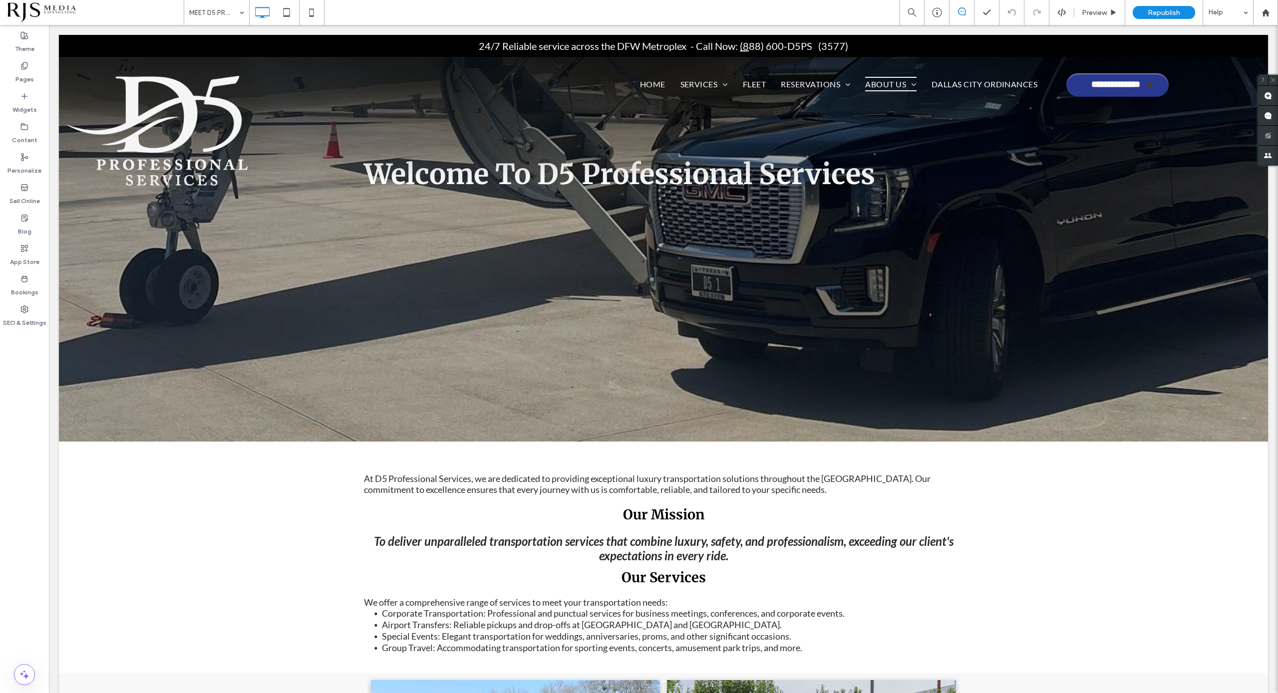
scroll to position [0, 0]
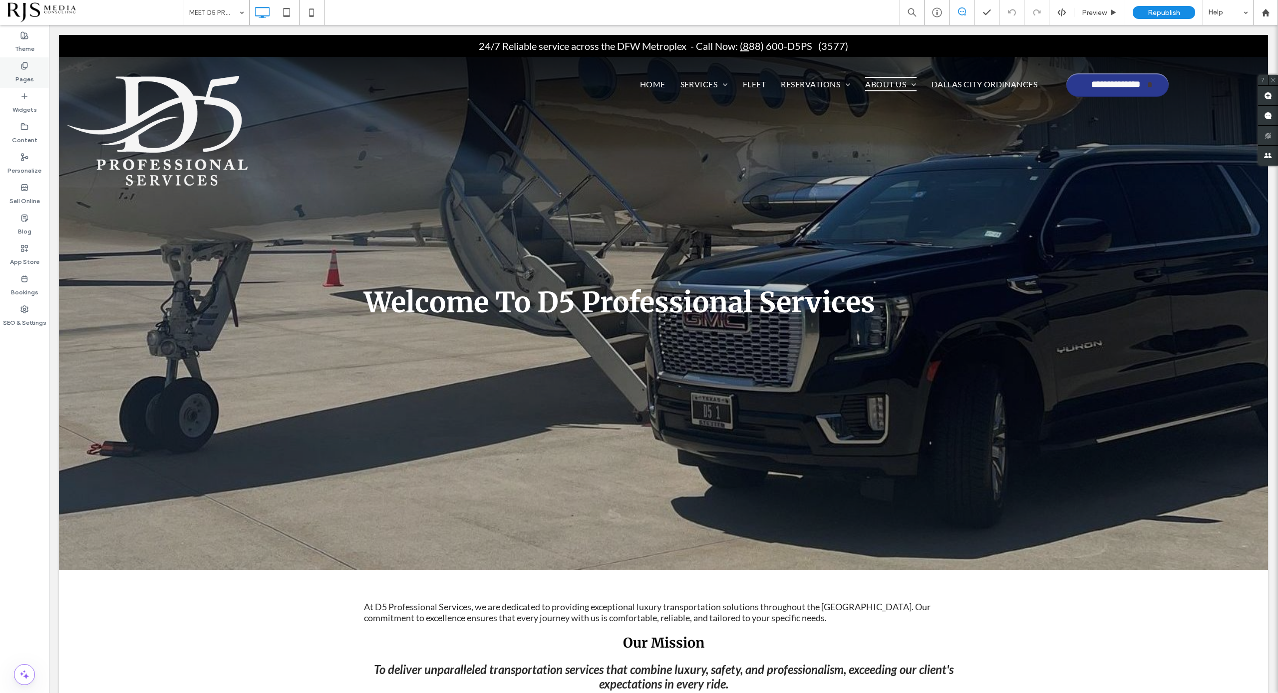
click at [26, 70] on label "Pages" at bounding box center [24, 77] width 18 height 14
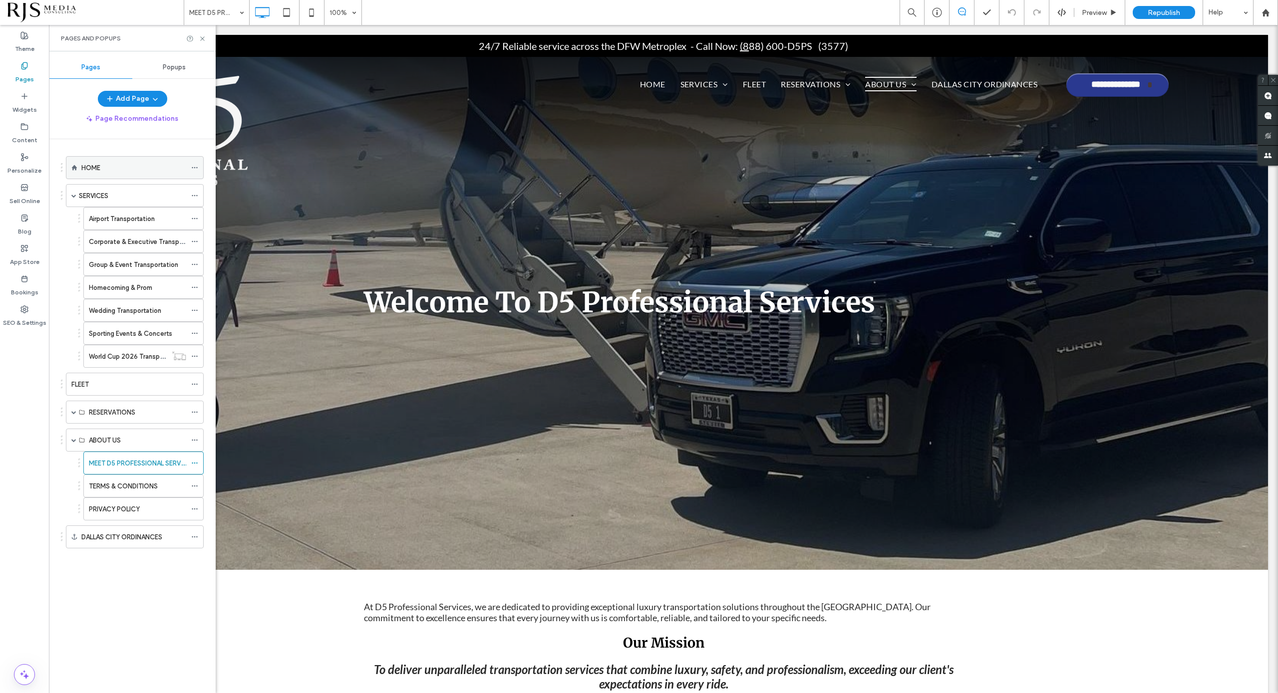
click at [112, 163] on div "HOME" at bounding box center [133, 168] width 105 height 10
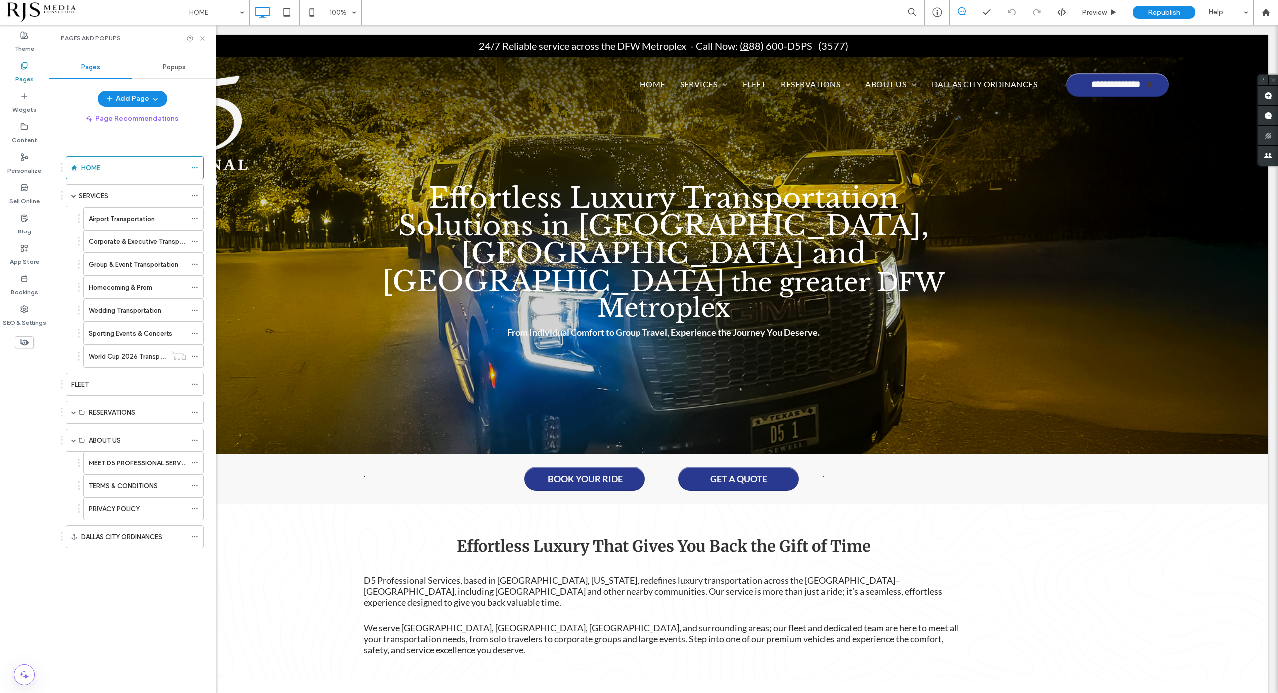
click at [200, 37] on icon at bounding box center [202, 38] width 7 height 7
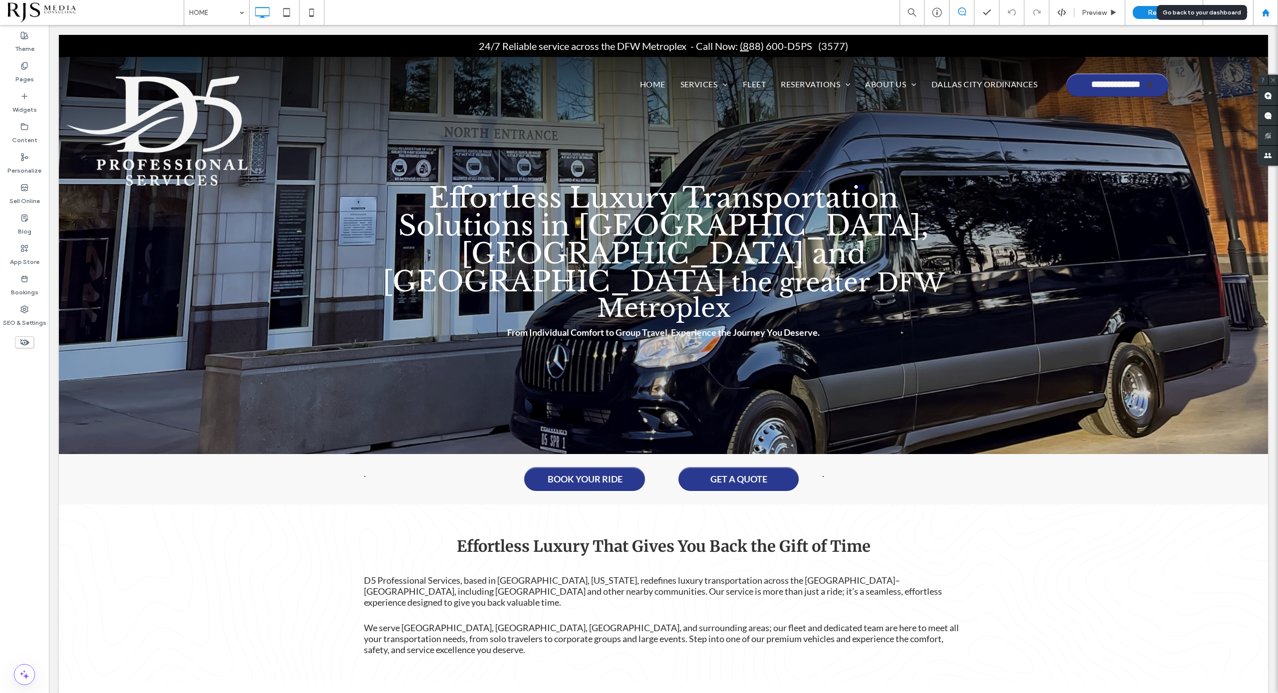
click at [1266, 11] on use at bounding box center [1264, 11] width 7 height 7
